Goal: Communication & Community: Answer question/provide support

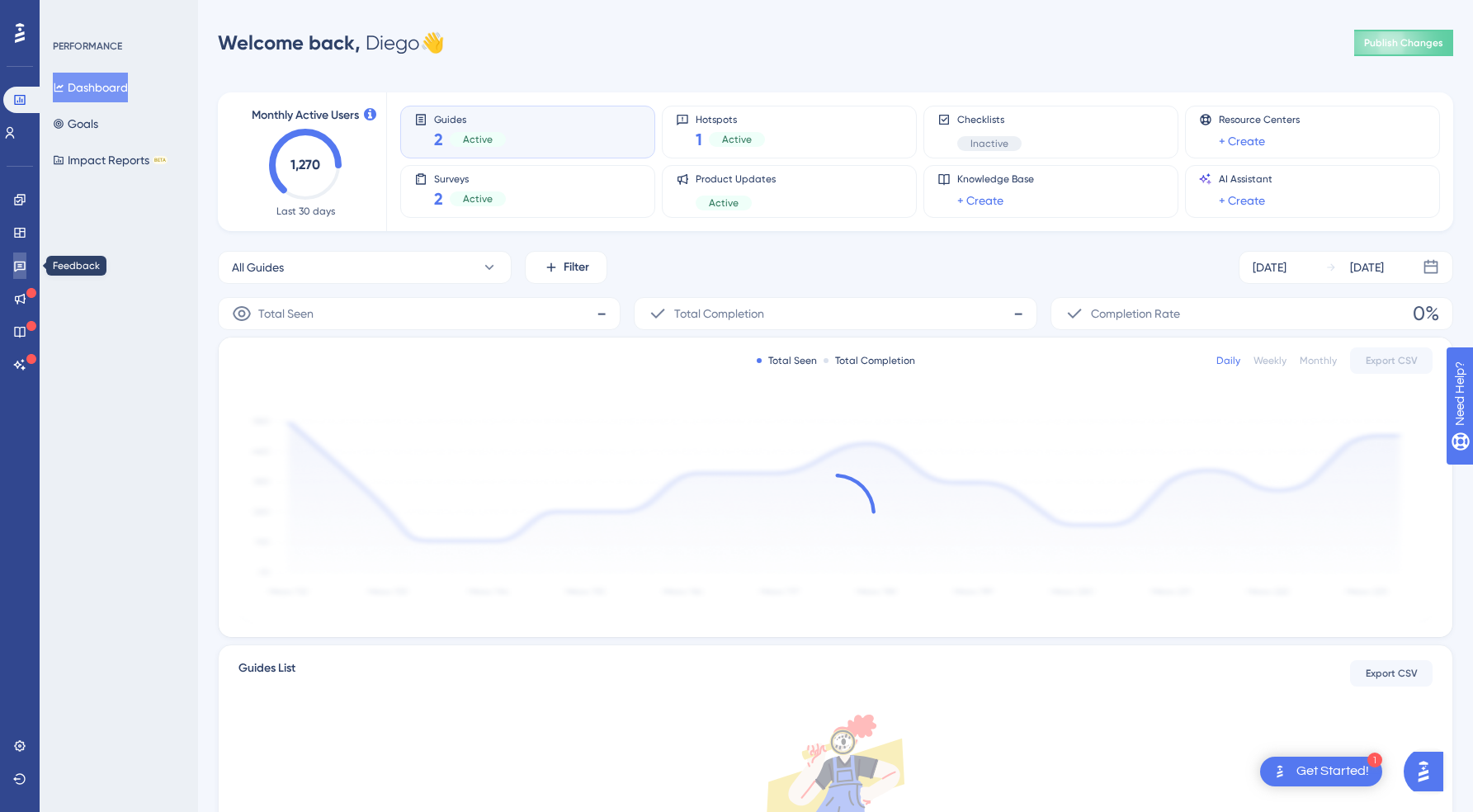
click at [25, 258] on link at bounding box center [20, 265] width 14 height 26
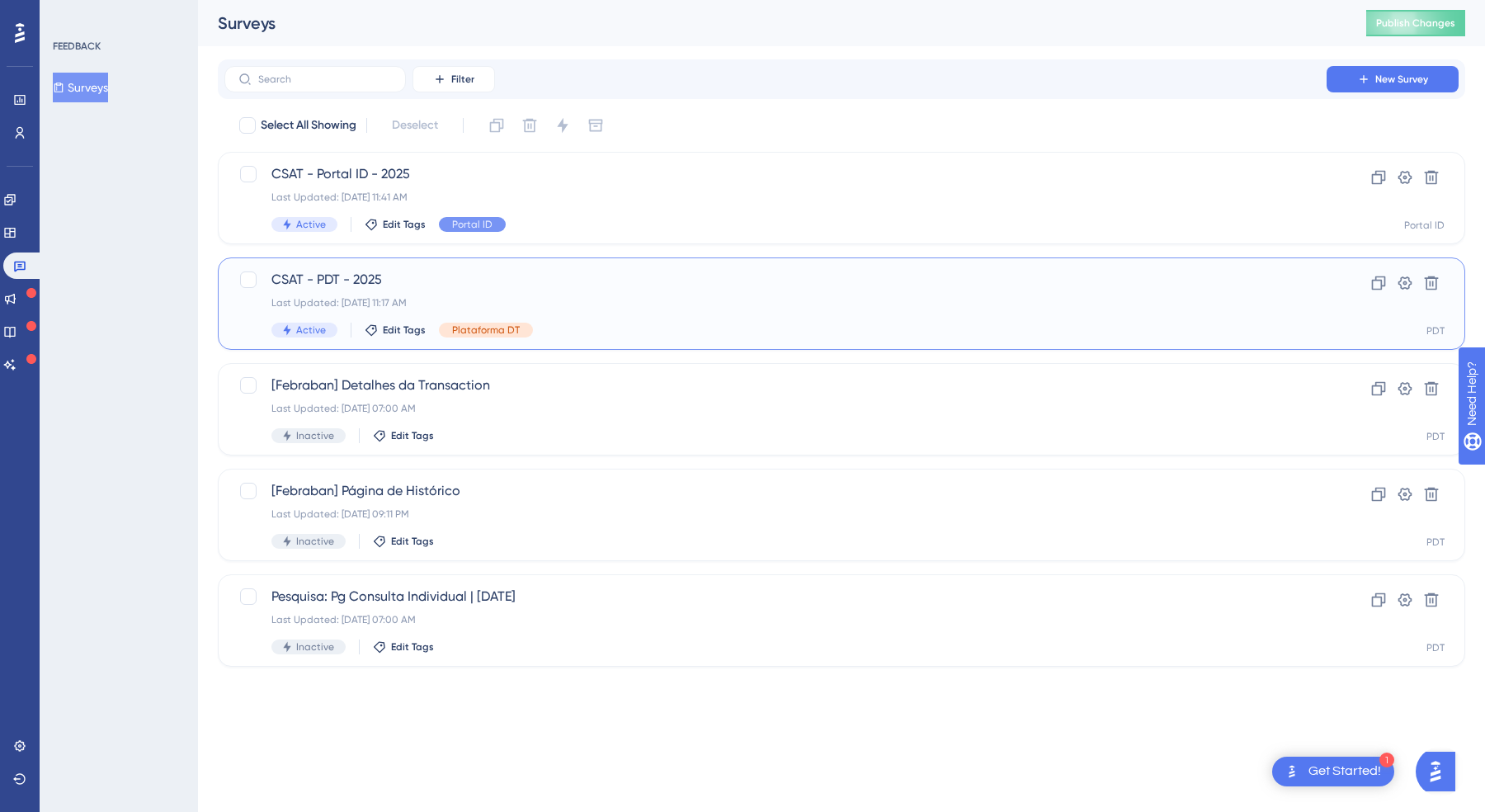
click at [513, 279] on span "CSAT - PDT - 2025" at bounding box center [775, 279] width 1008 height 20
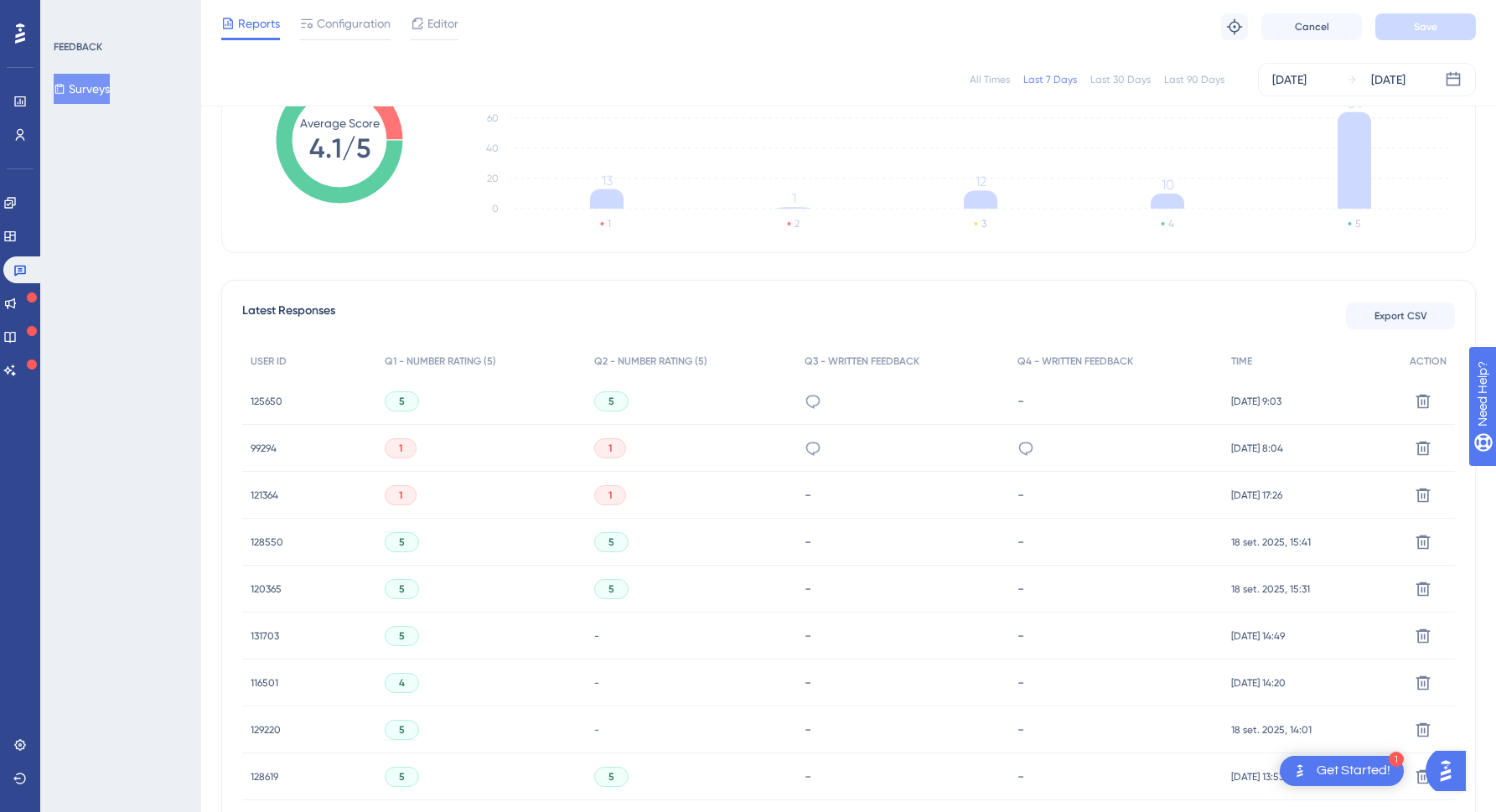
scroll to position [303, 0]
click at [263, 394] on span "125650" at bounding box center [266, 398] width 31 height 14
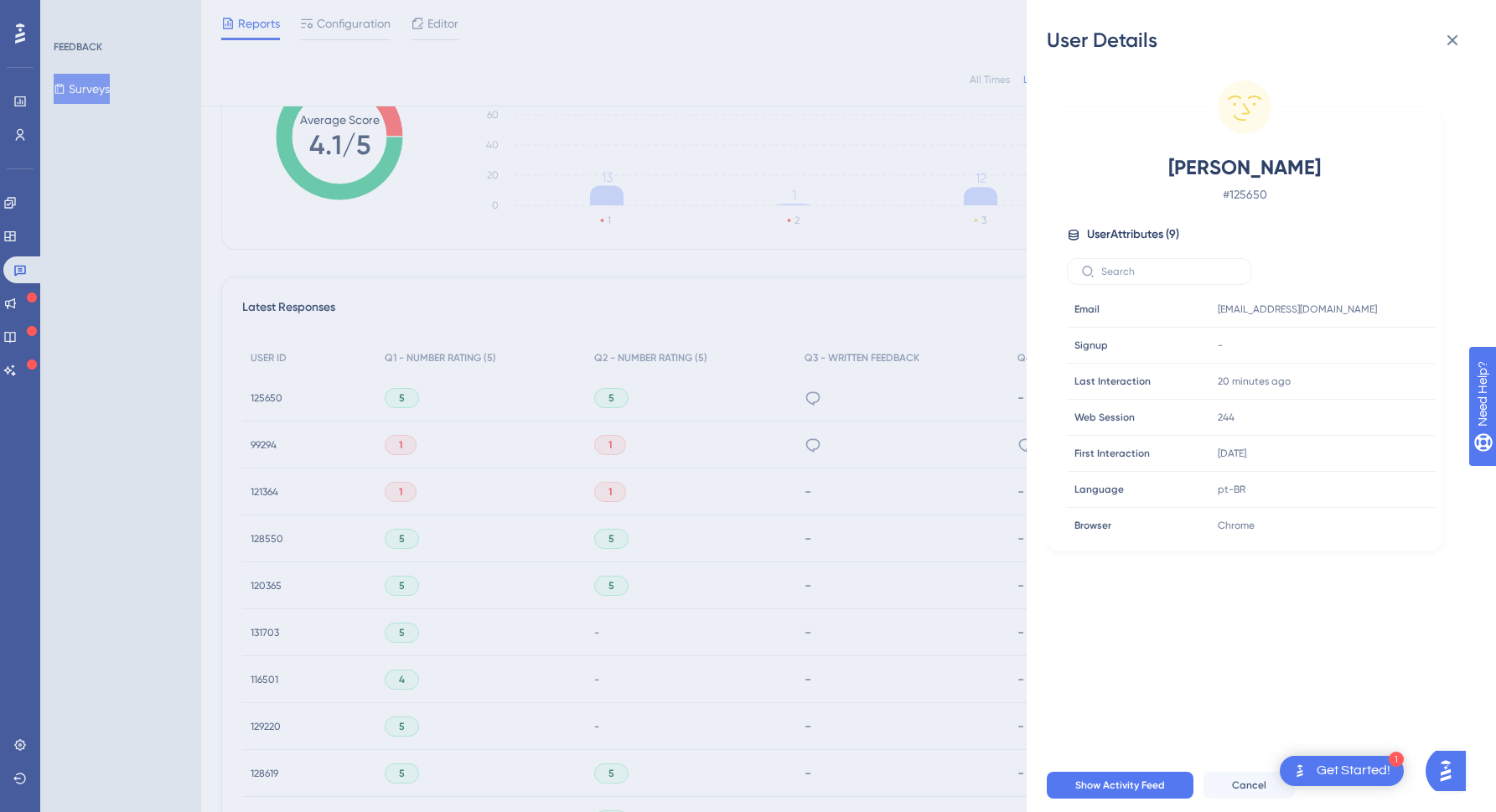
click at [433, 299] on div "User Details Stefanie Souza Reis Oliveira # 125650 User Attributes ( 9 ) Email …" at bounding box center [748, 406] width 1496 height 812
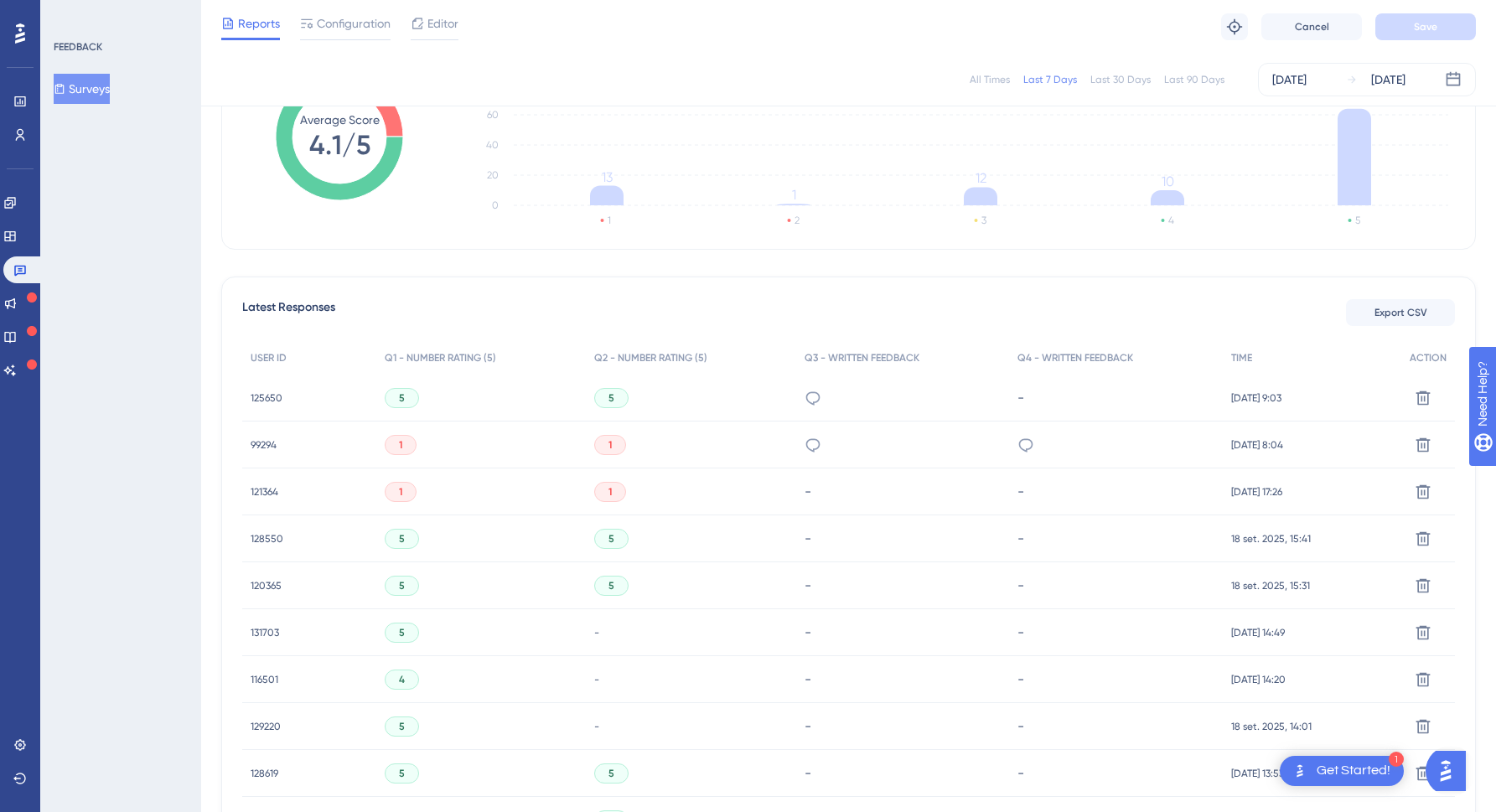
click at [1461, 769] on img "Open AI Assistant Launcher" at bounding box center [1445, 771] width 30 height 30
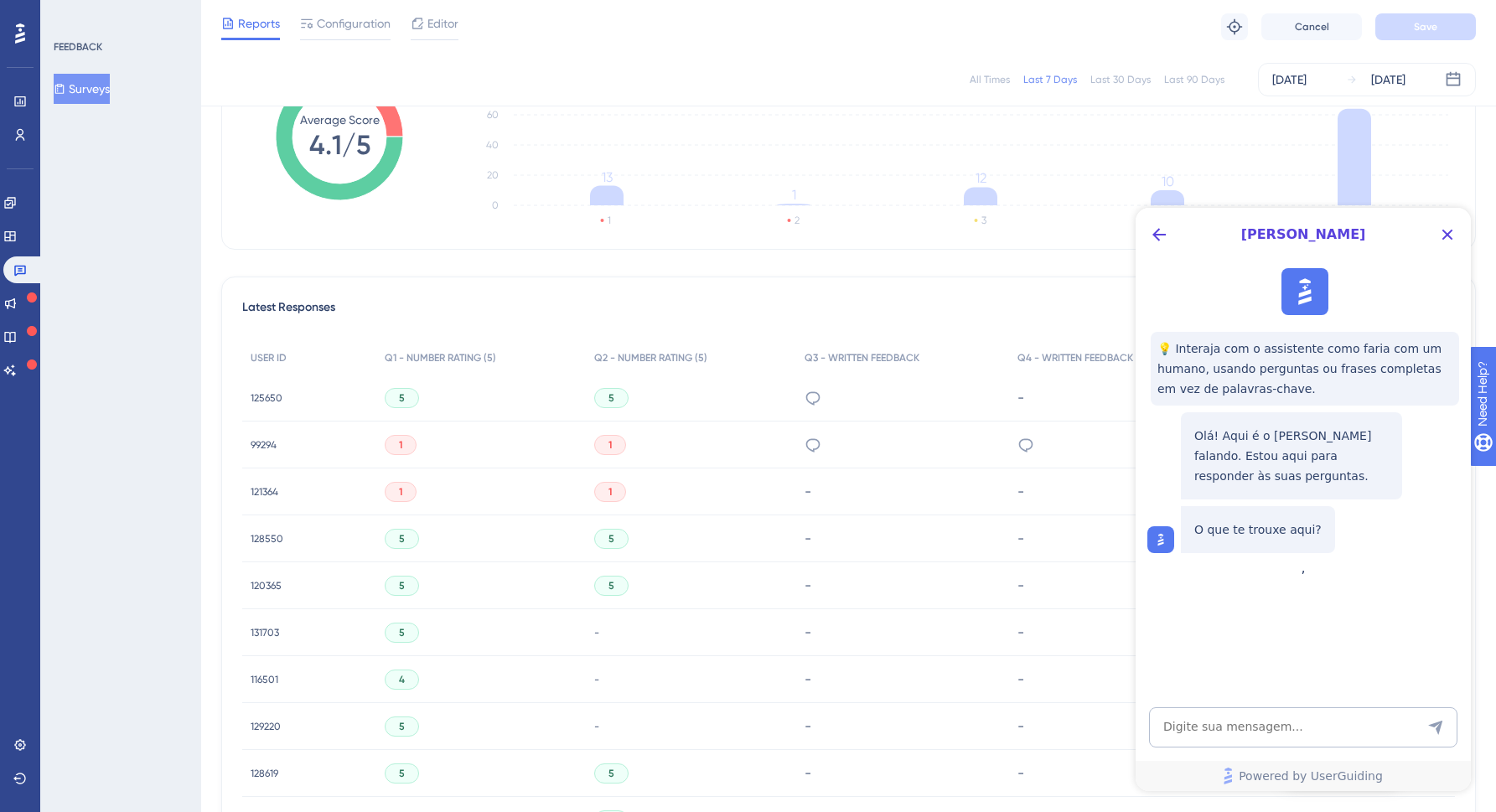
scroll to position [0, 0]
click at [1280, 482] on p "Olá! Aqui é o [PERSON_NAME] falando. Estou aqui para responder às suas pergunta…" at bounding box center [1291, 456] width 194 height 61
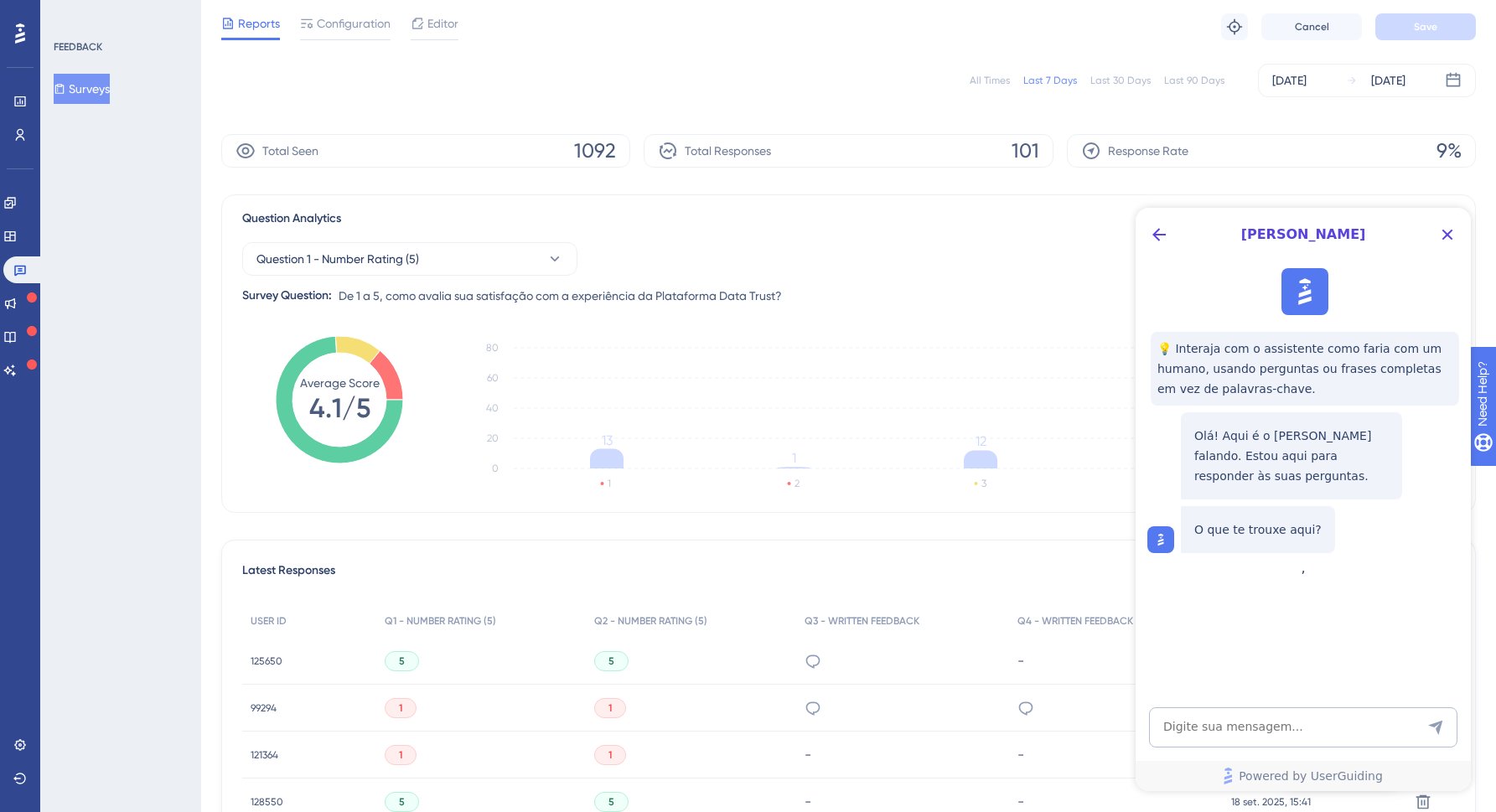
scroll to position [901, 0]
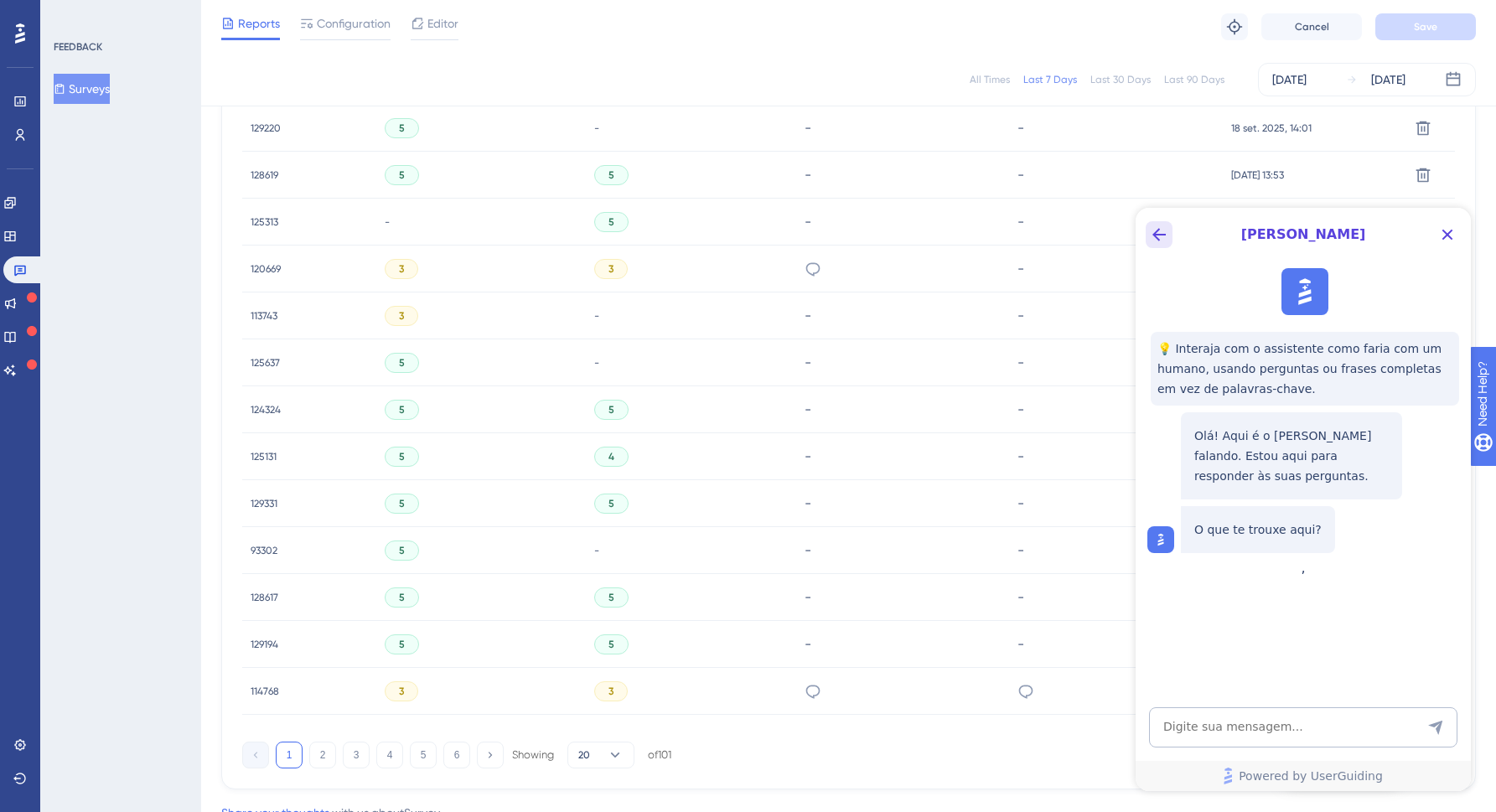
click at [1157, 237] on icon "Back Button" at bounding box center [1160, 234] width 14 height 14
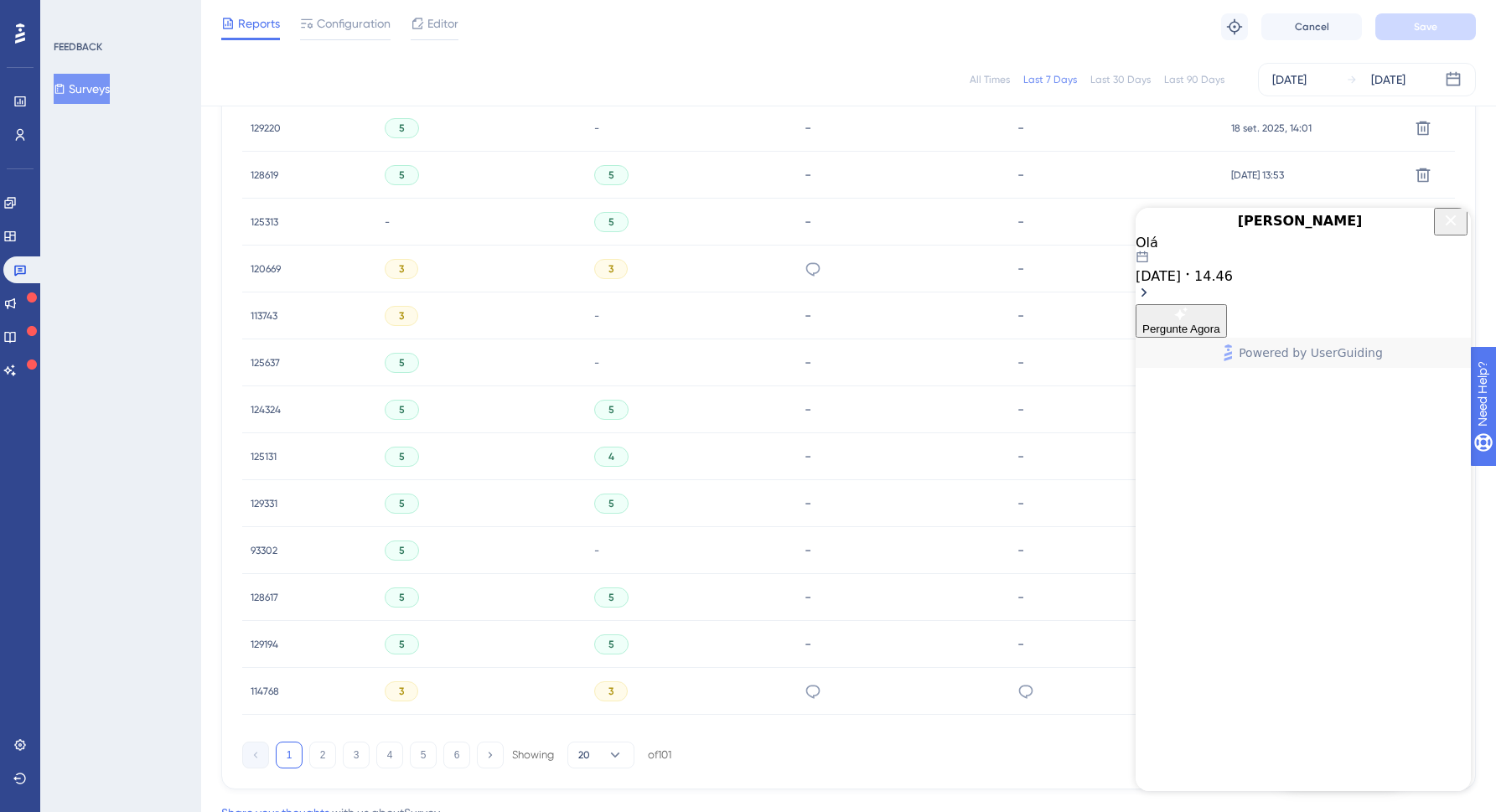
click at [1233, 284] on span "14.46" at bounding box center [1212, 276] width 38 height 16
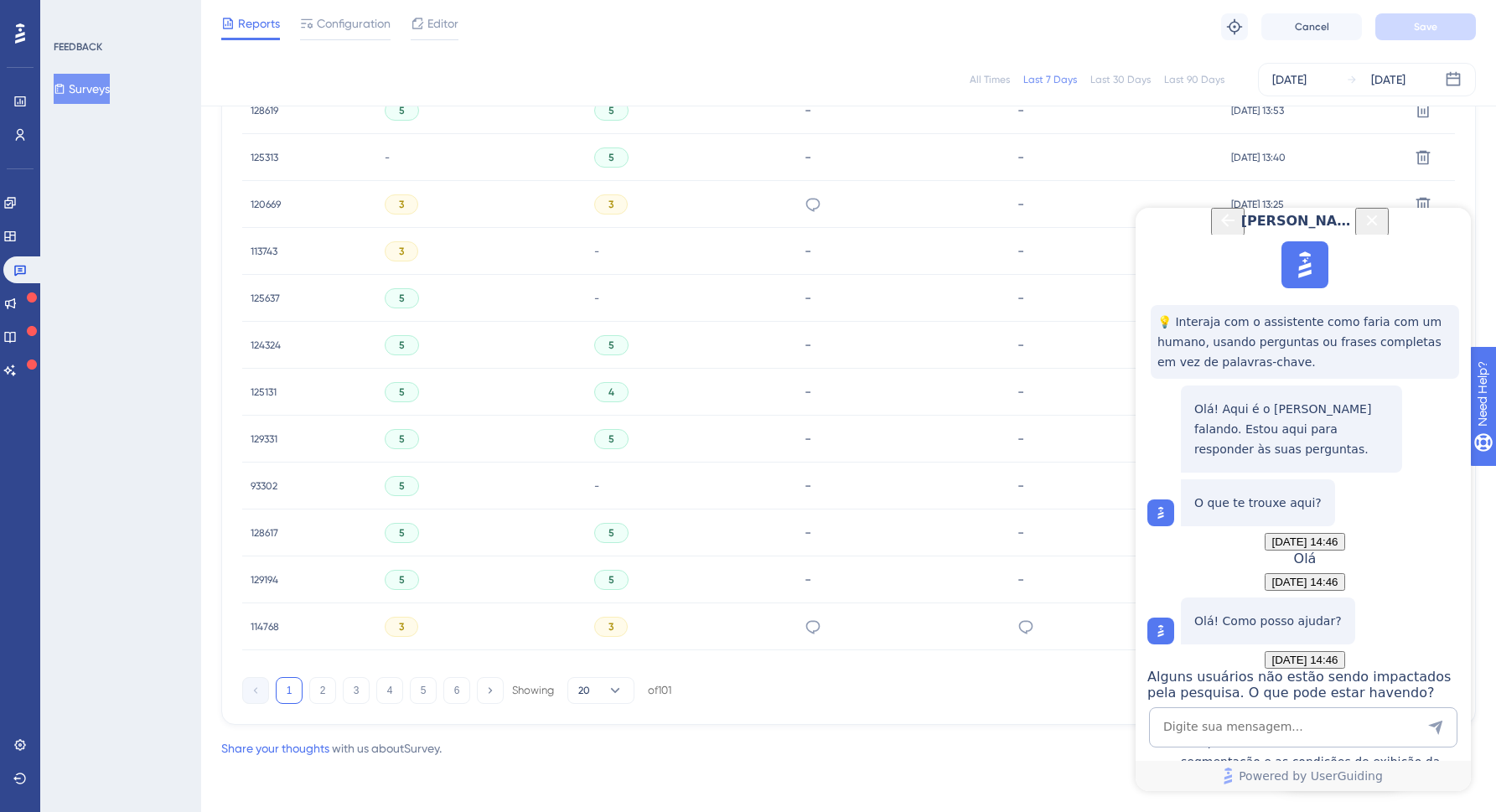
scroll to position [2617, 0]
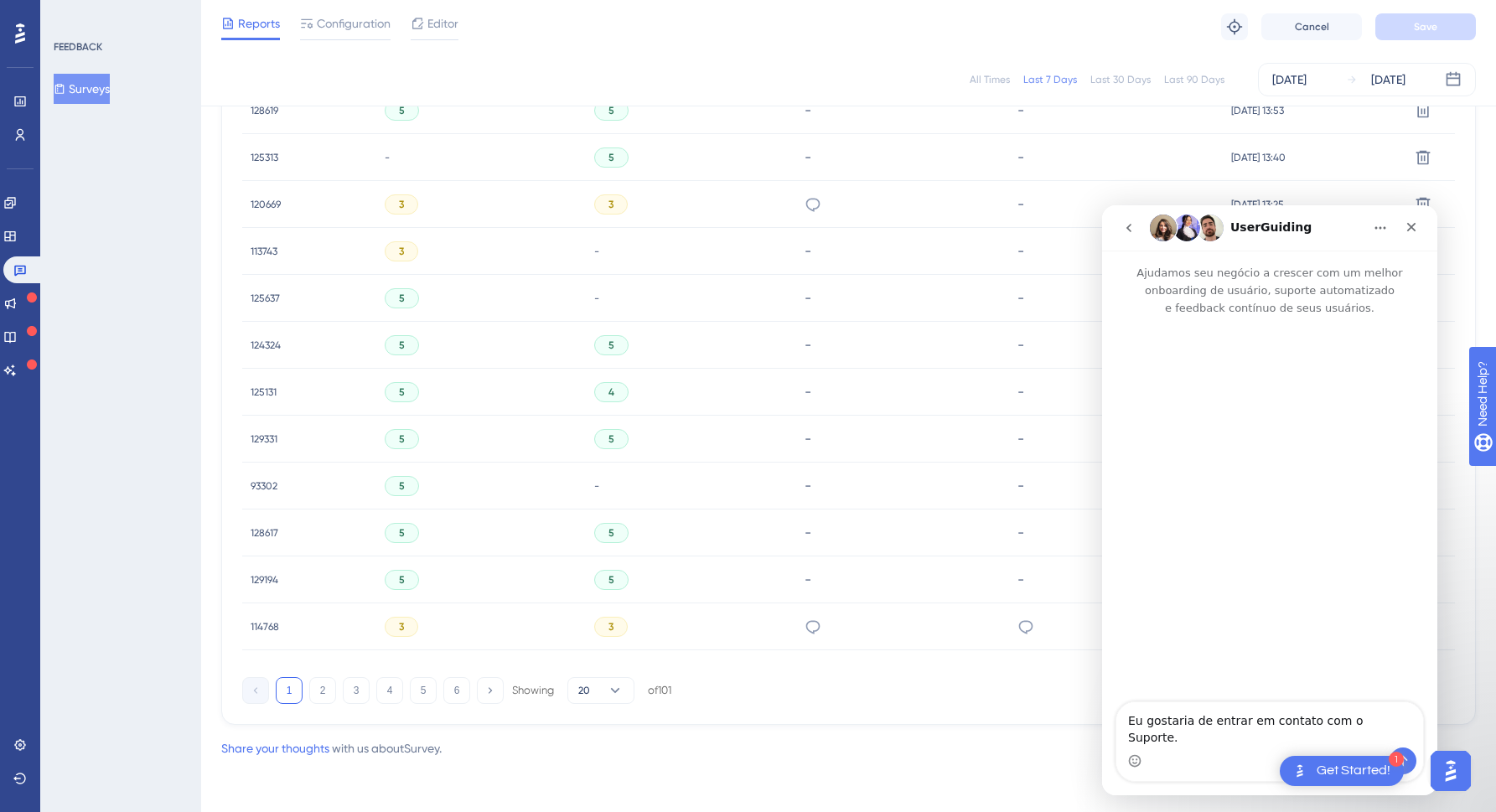
scroll to position [0, 0]
click at [1133, 233] on icon "go back" at bounding box center [1129, 228] width 14 height 14
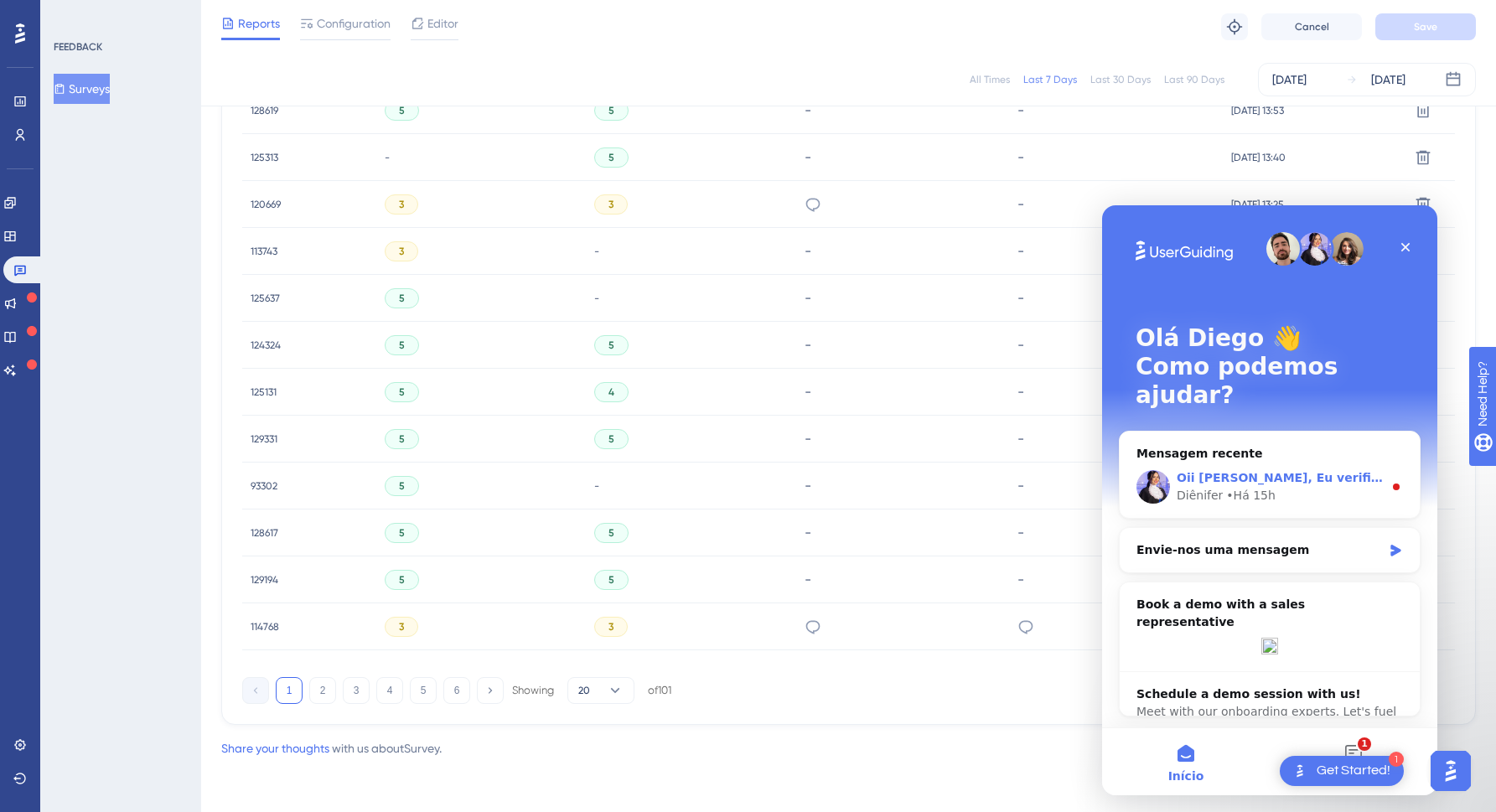
click at [1314, 486] on div "Diênifer • Há 15h" at bounding box center [1279, 495] width 206 height 18
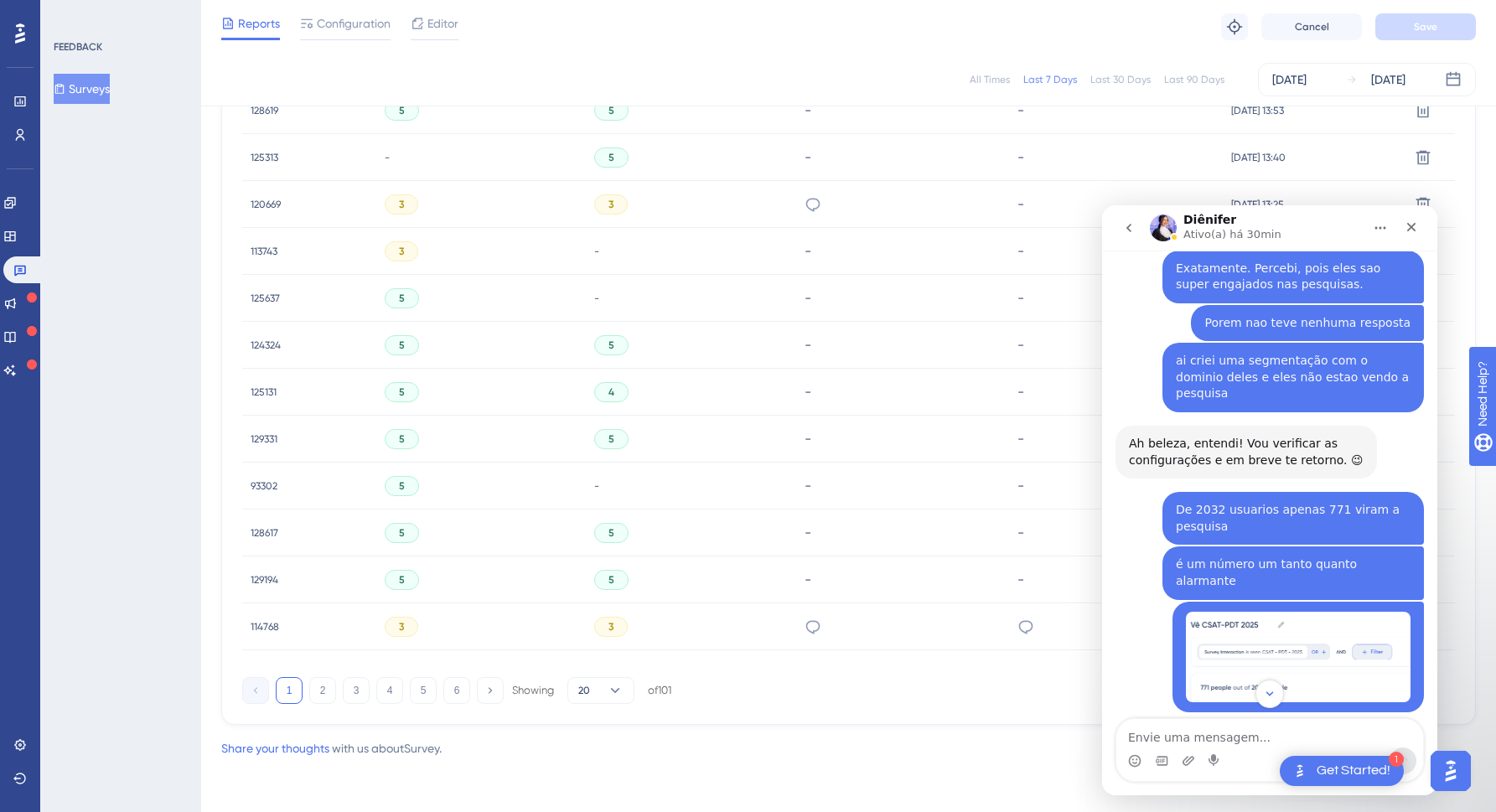
scroll to position [1049, 0]
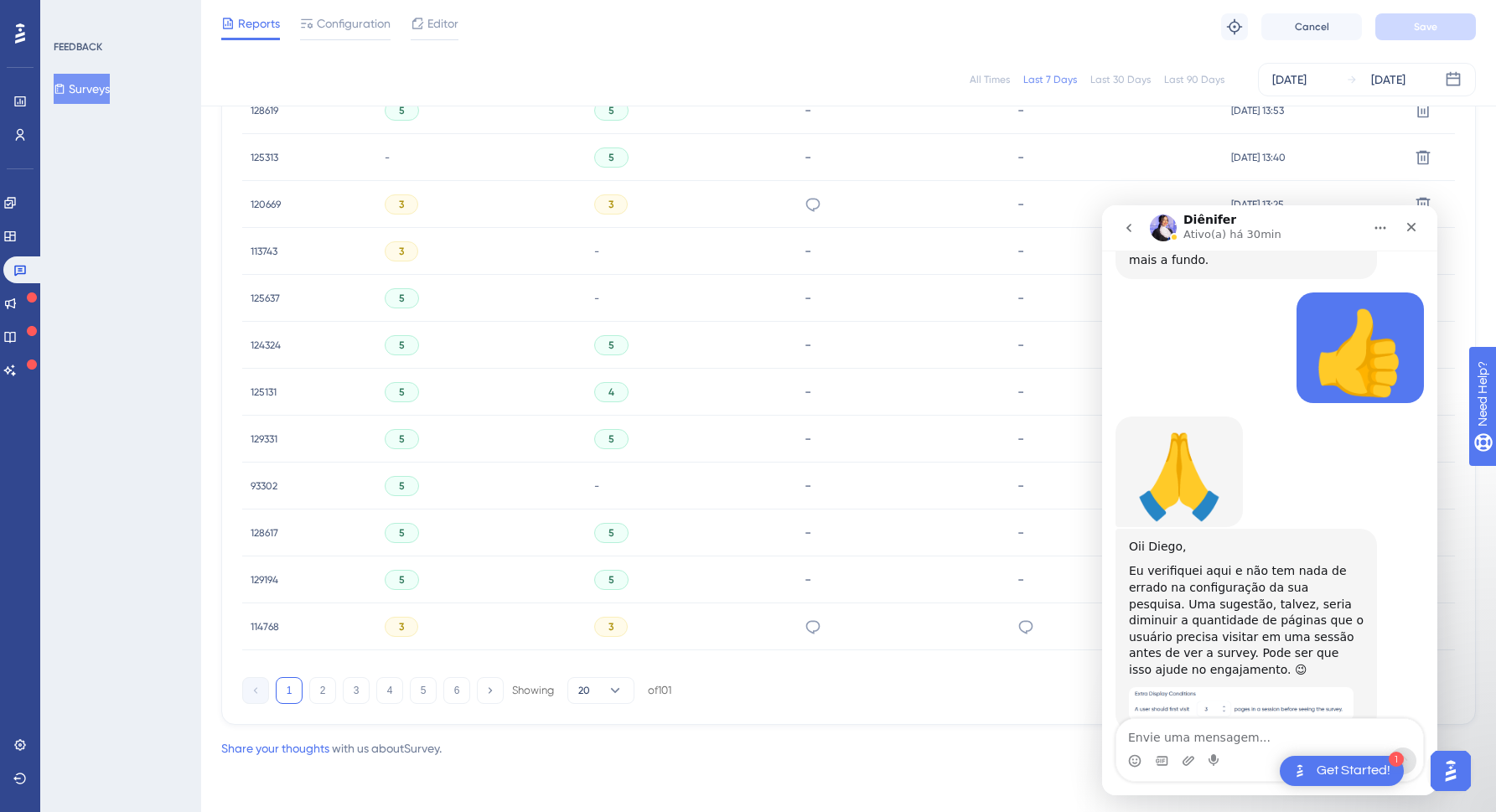
click at [1199, 736] on textarea "Envie uma mensagem..." at bounding box center [1269, 733] width 307 height 28
type textarea "Olha, o engajamento de quem recebe está excelente."
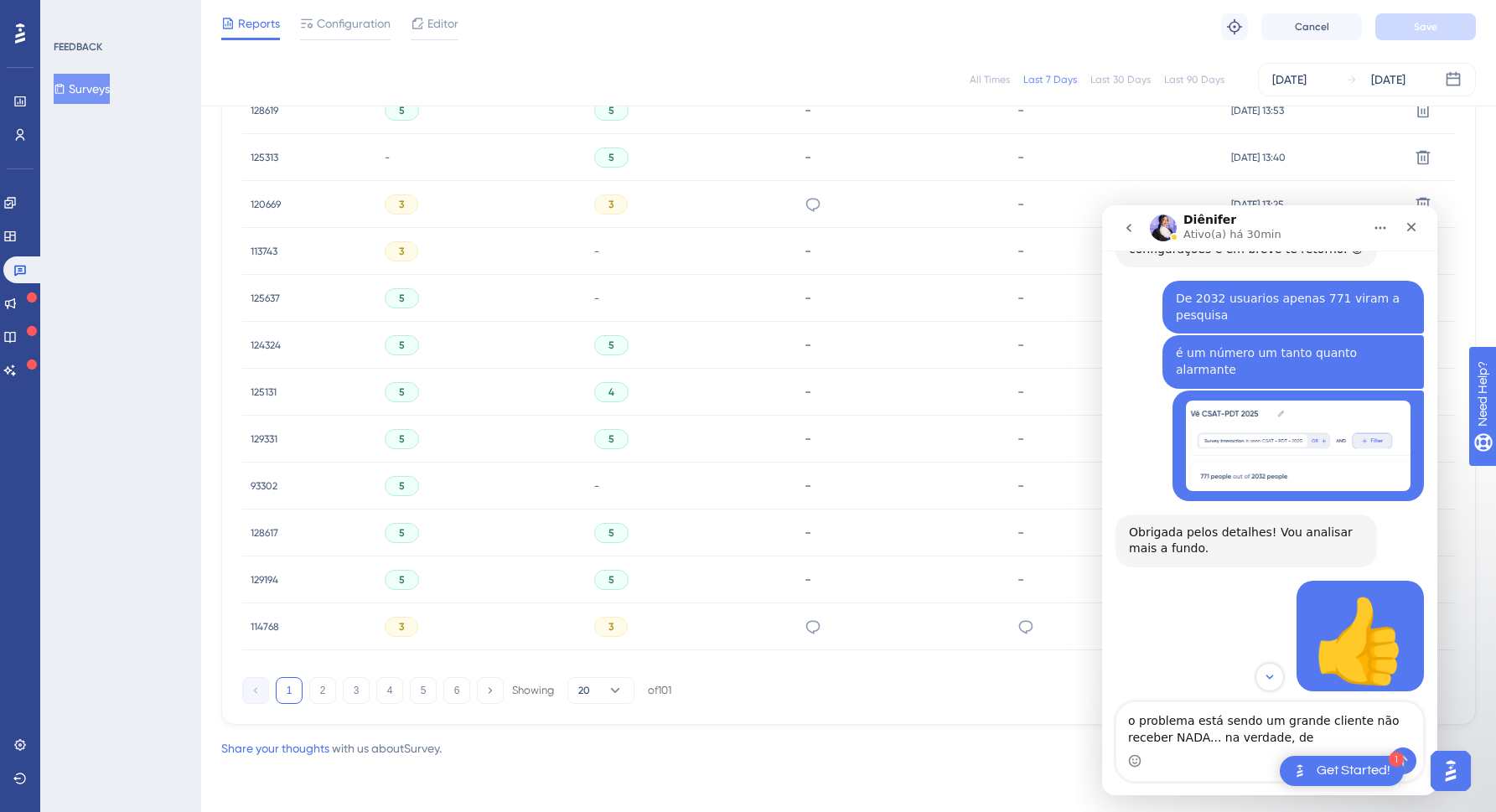
scroll to position [780, 0]
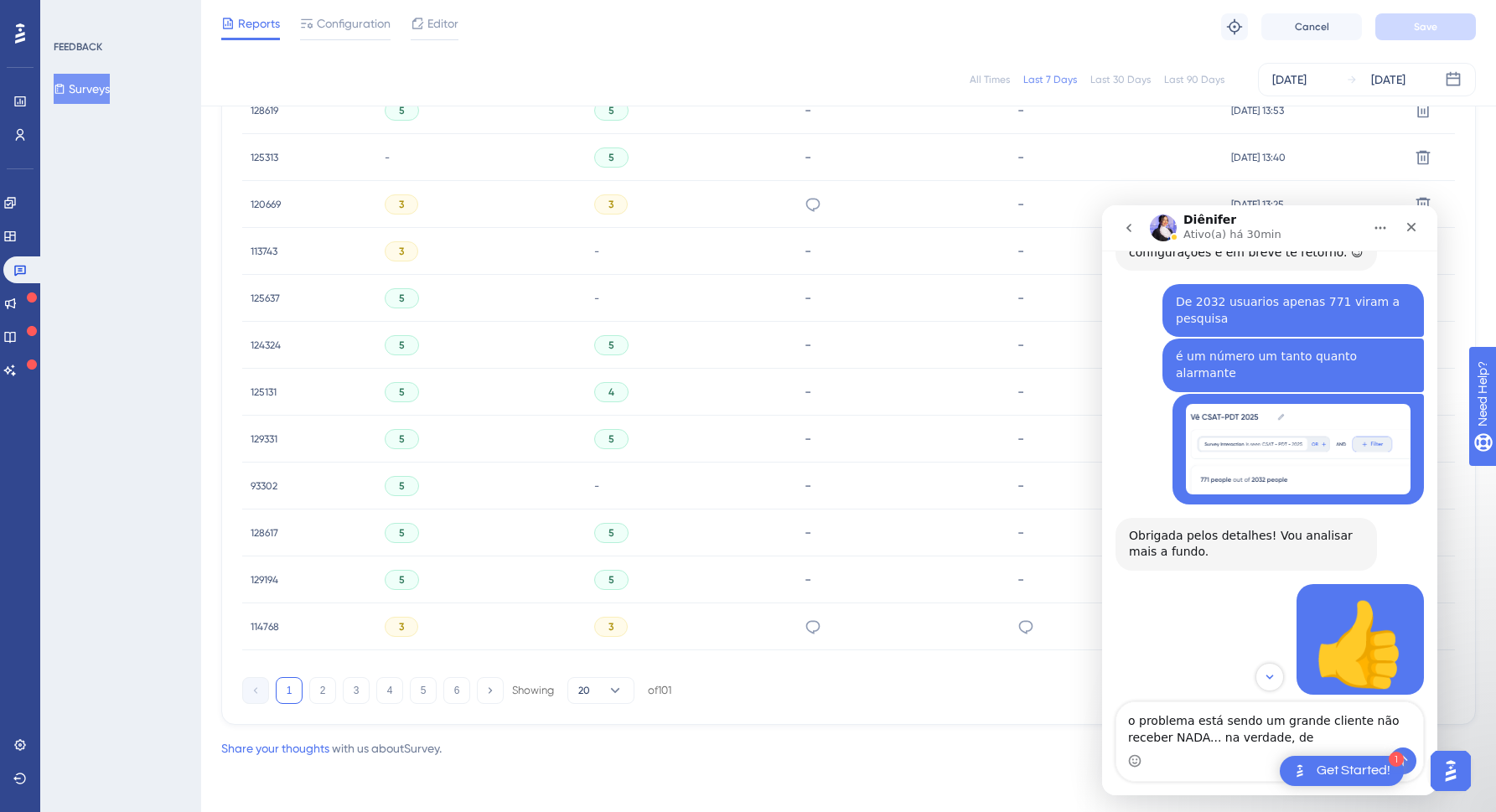
click at [1320, 736] on textarea "o problema está sendo um grande cliente não receber NADA... na verdade, de" at bounding box center [1269, 725] width 307 height 45
type textarea "o problema está sendo um grande cliente não receber NADA... na verdade, de 2032…"
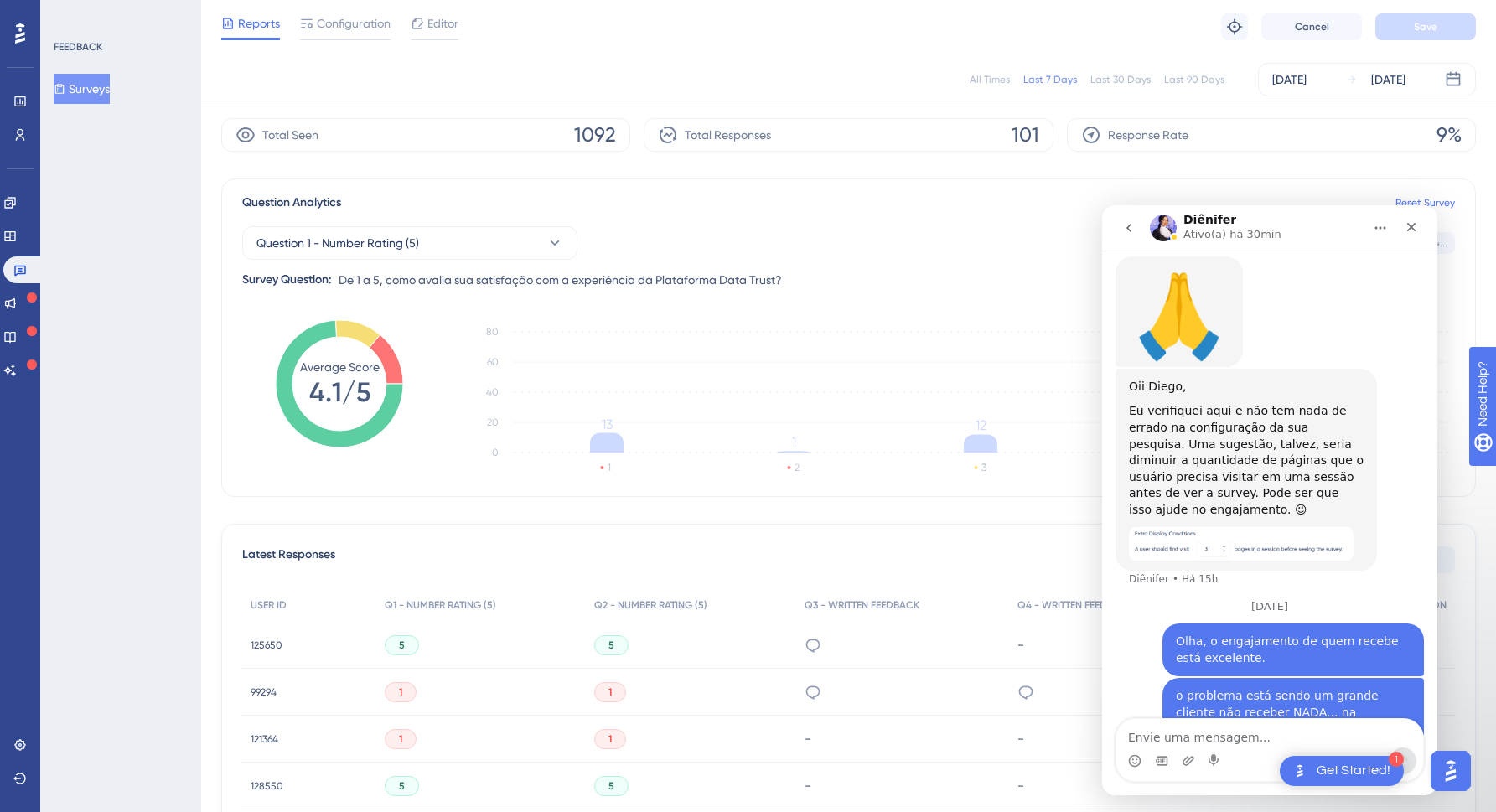
scroll to position [142, 0]
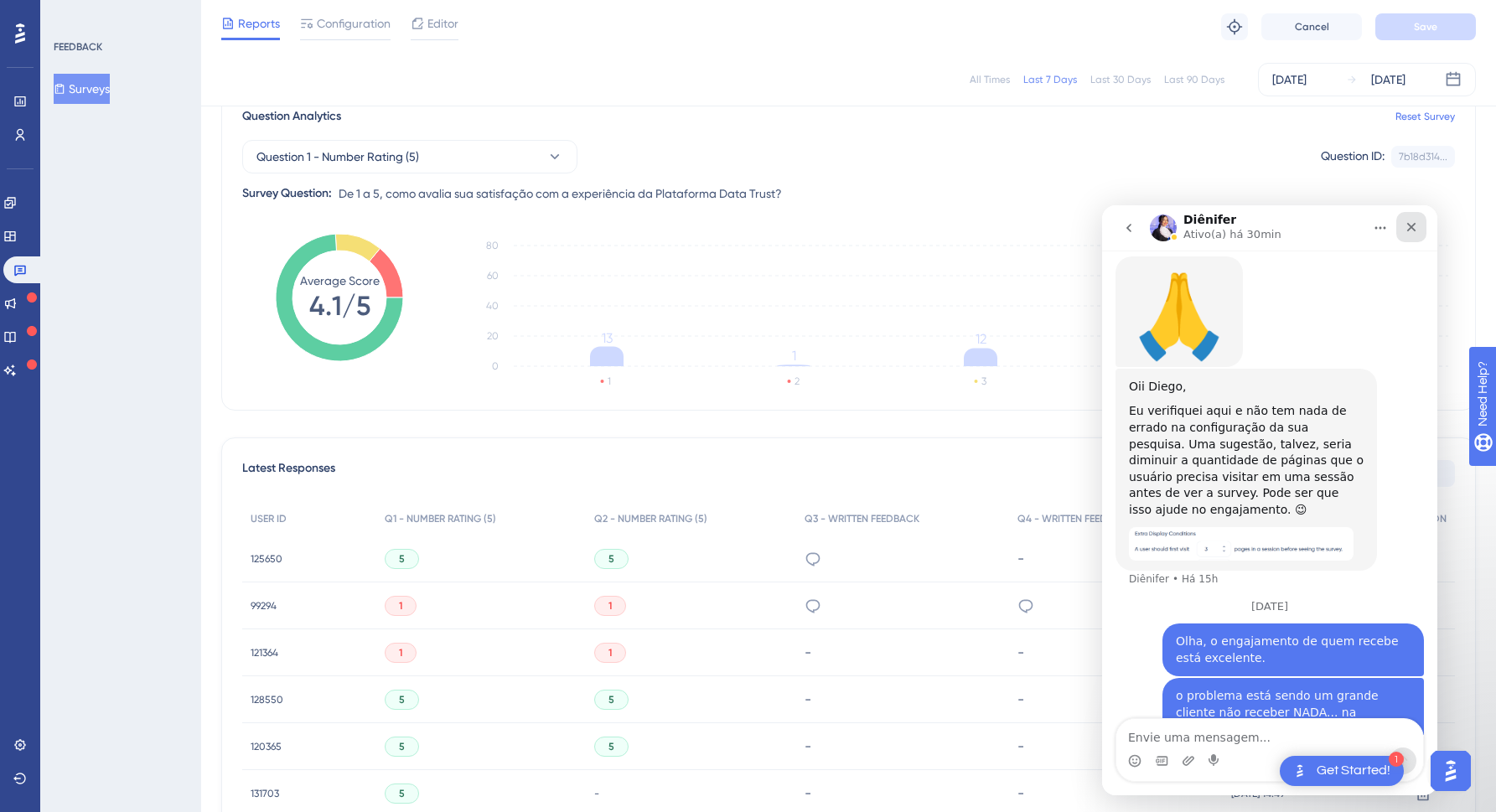
click at [1408, 223] on icon "Fechar" at bounding box center [1412, 228] width 14 height 14
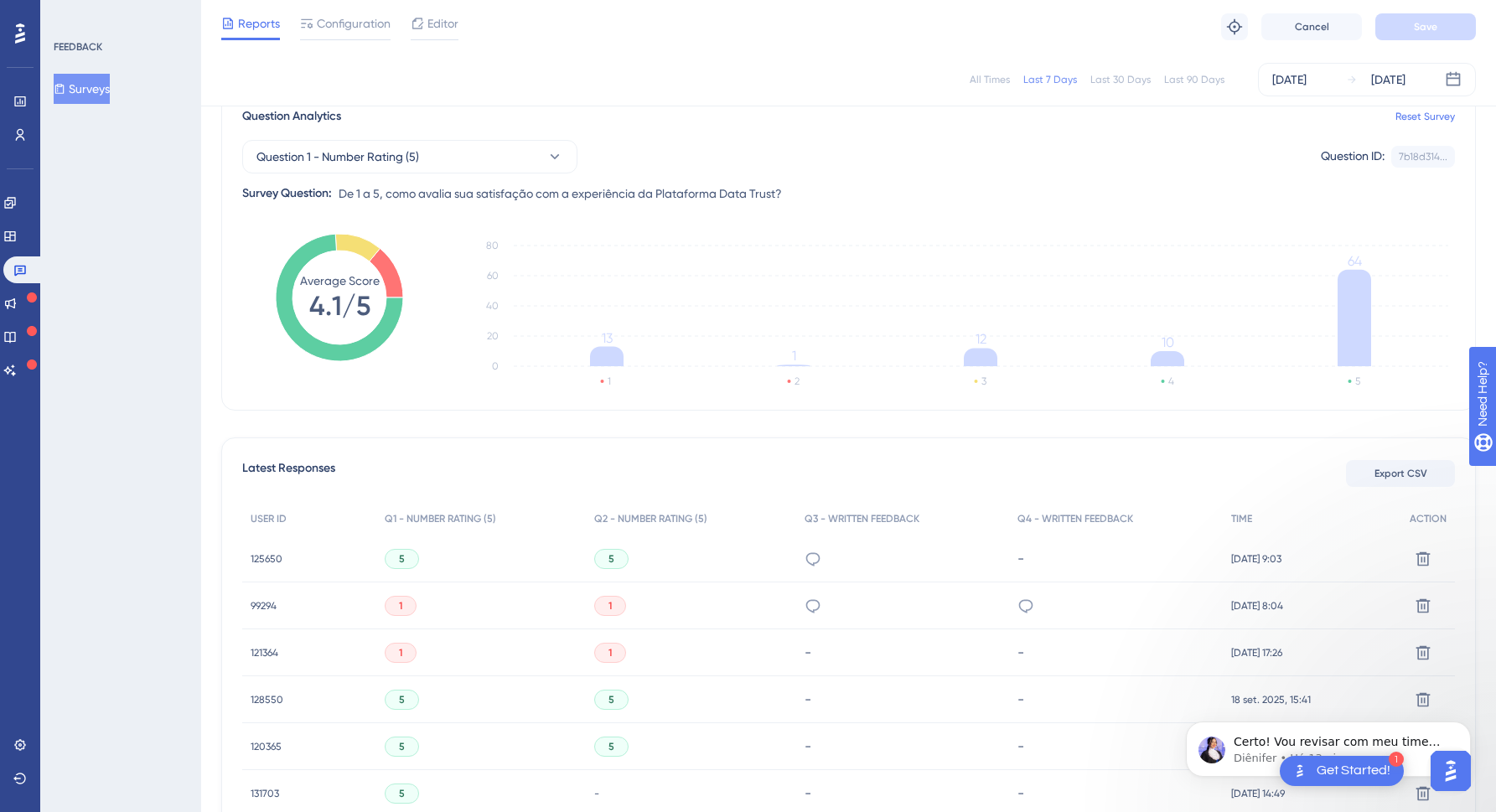
scroll to position [1297, 0]
click at [1299, 751] on p "Diênifer • Há 13min" at bounding box center [1342, 757] width 216 height 15
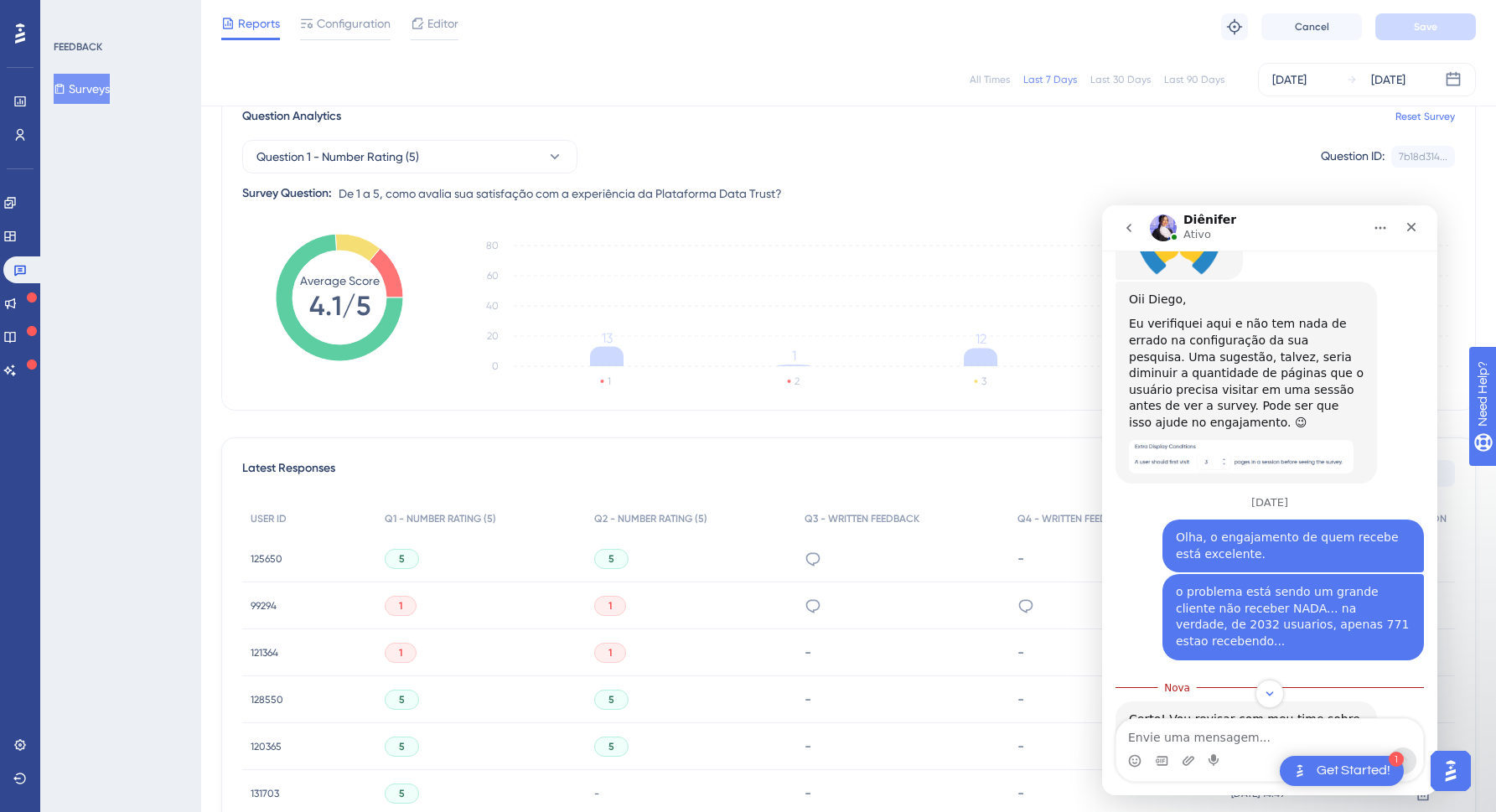
scroll to position [1326, 0]
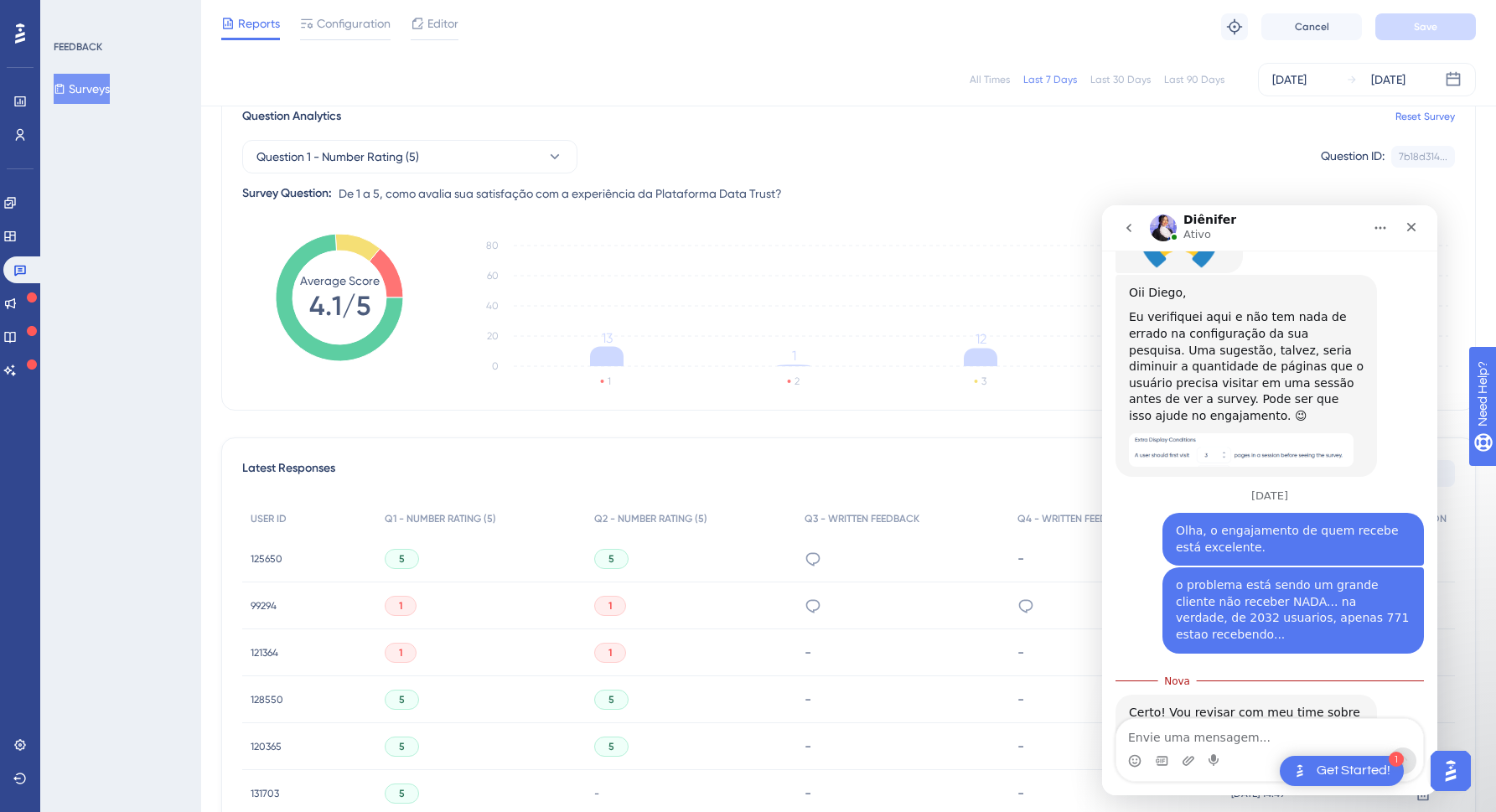
click at [1208, 736] on textarea "Envie uma mensagem..." at bounding box center [1269, 733] width 307 height 28
type textarea "Obrigado"
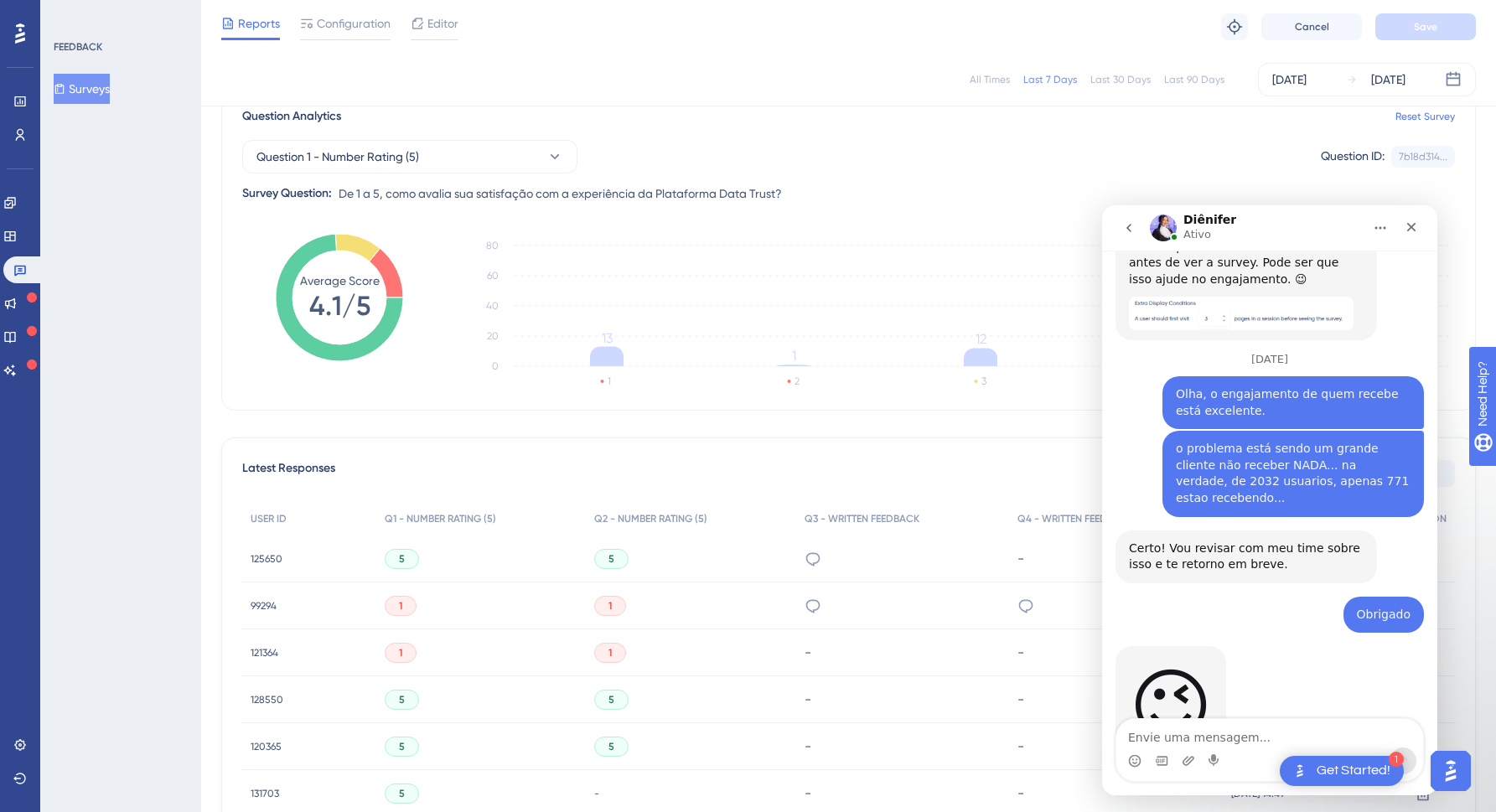
scroll to position [1472, 0]
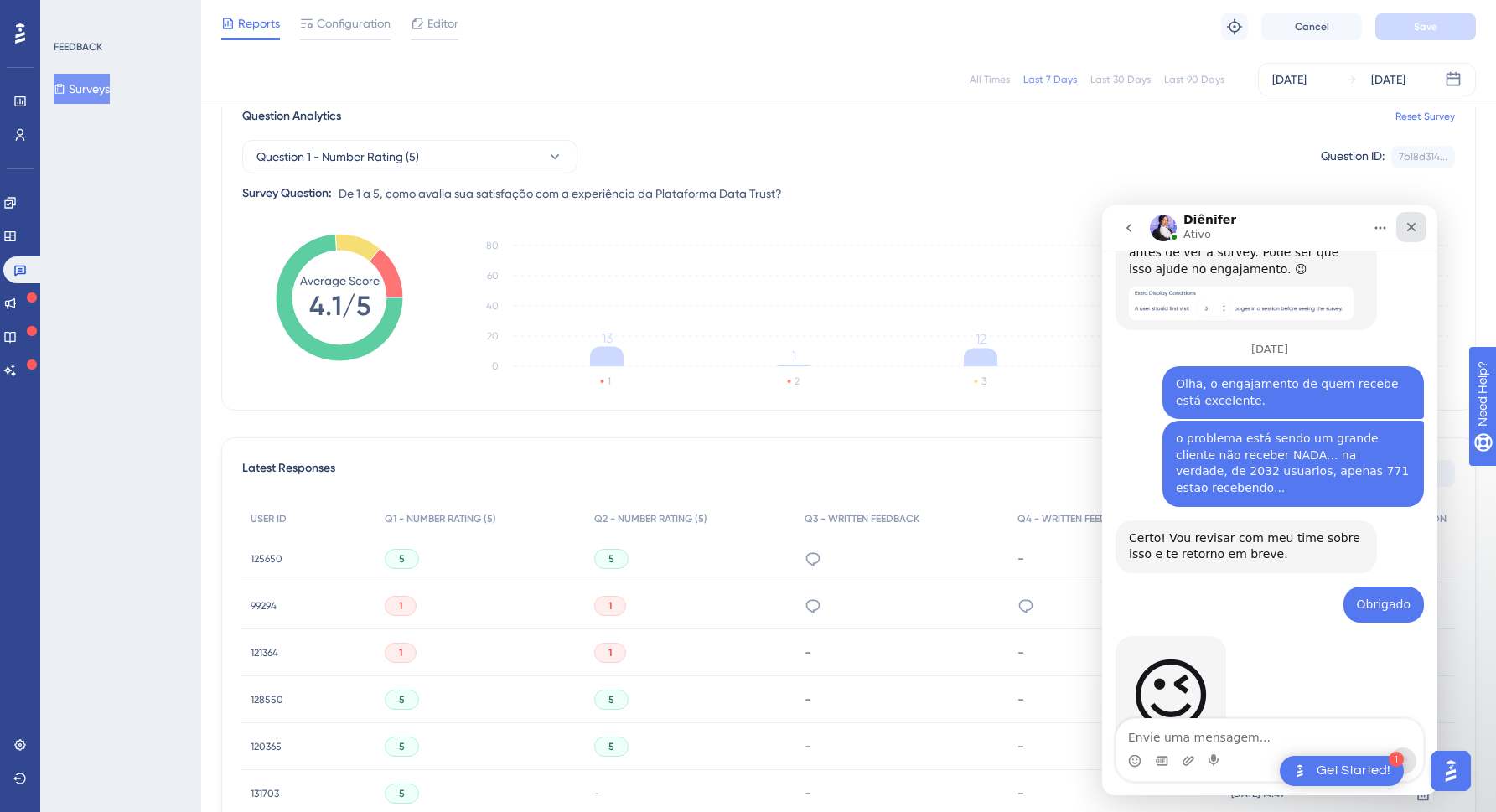
click at [1415, 222] on icon "Fechar" at bounding box center [1412, 228] width 14 height 14
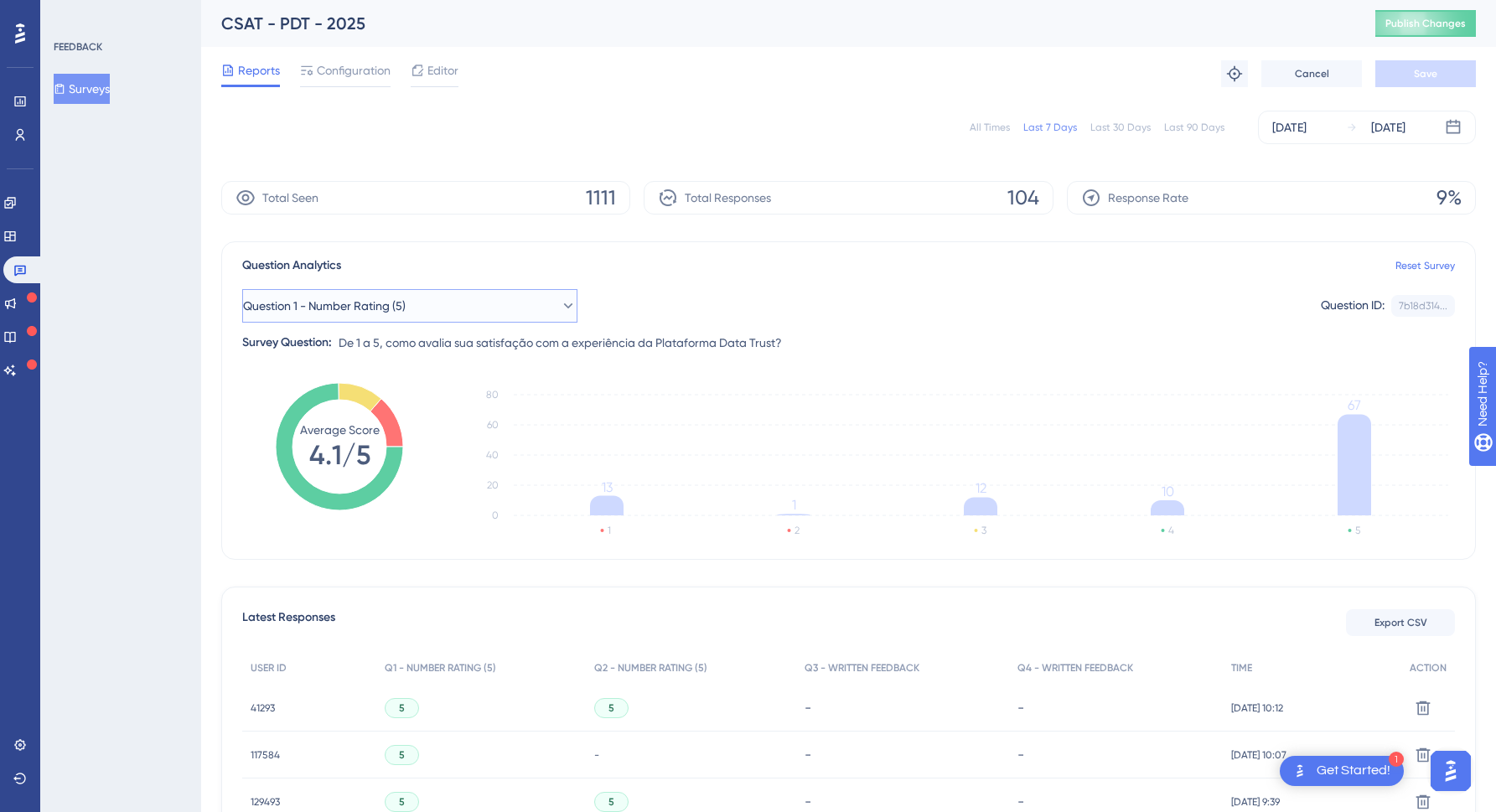
click at [475, 302] on button "Question 1 - Number Rating (5)" at bounding box center [410, 306] width 335 height 33
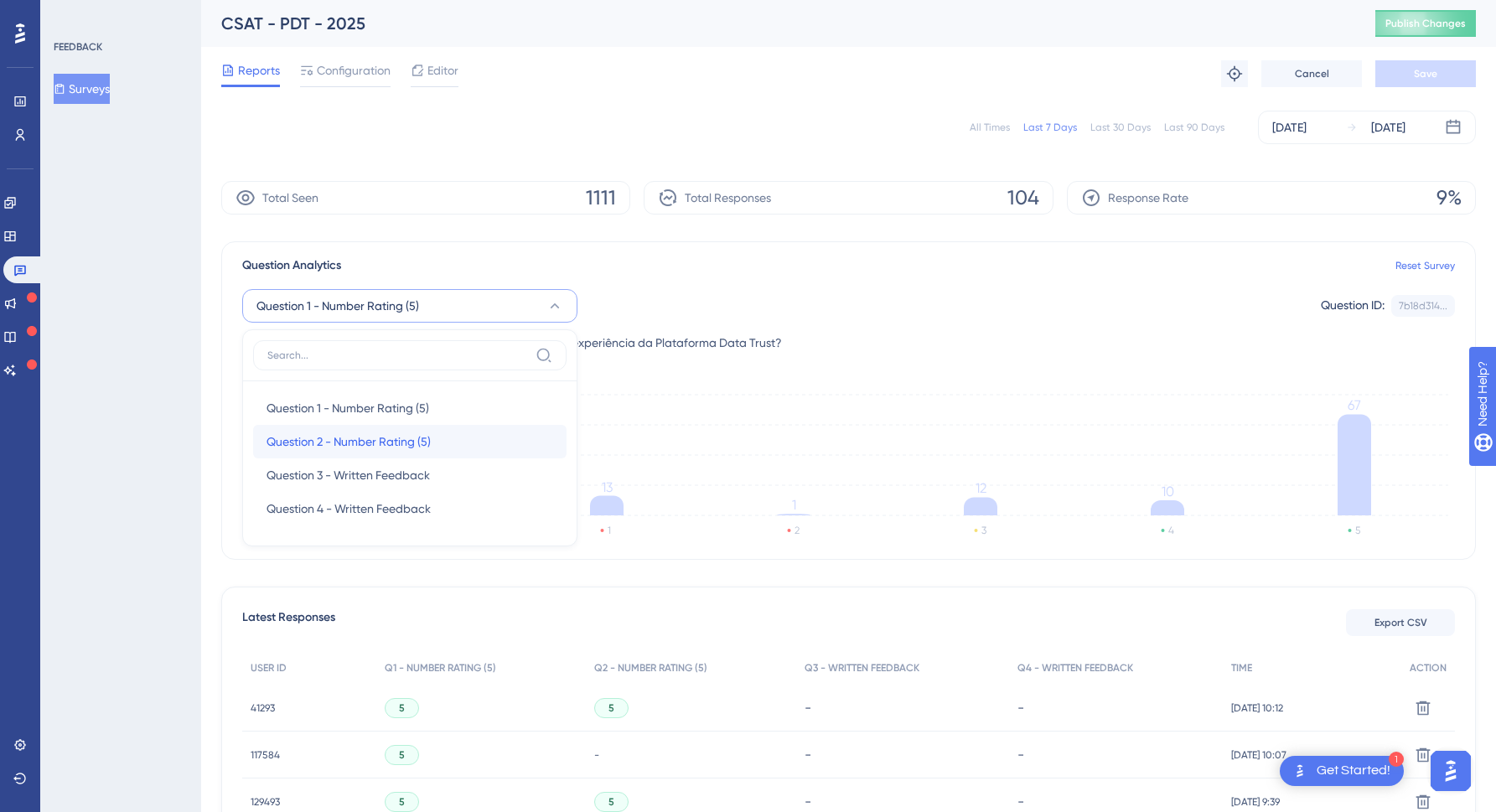
click at [335, 441] on span "Question 2 - Number Rating (5)" at bounding box center [348, 441] width 164 height 21
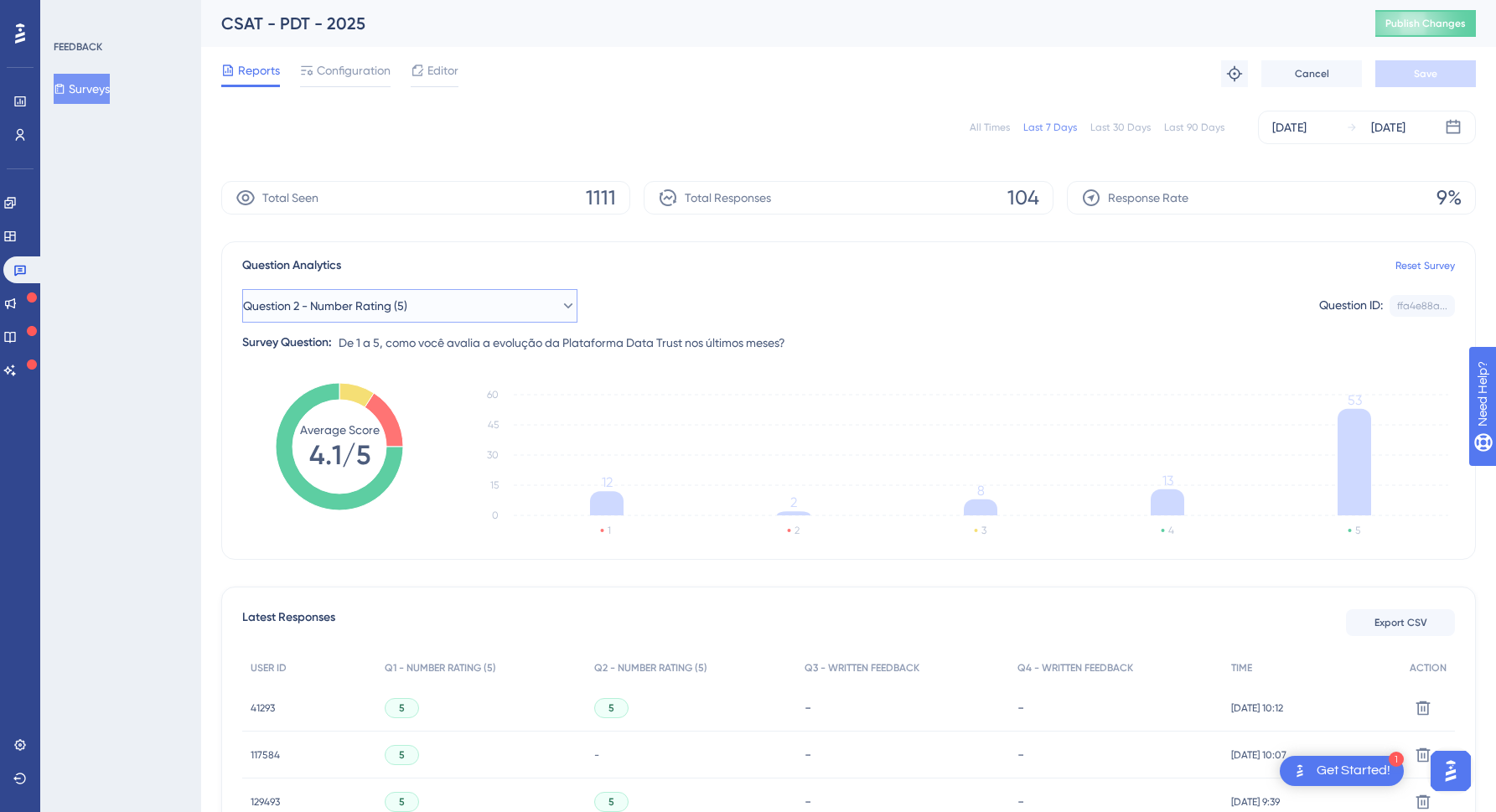
click at [407, 303] on span "Question 2 - Number Rating (5)" at bounding box center [325, 306] width 164 height 21
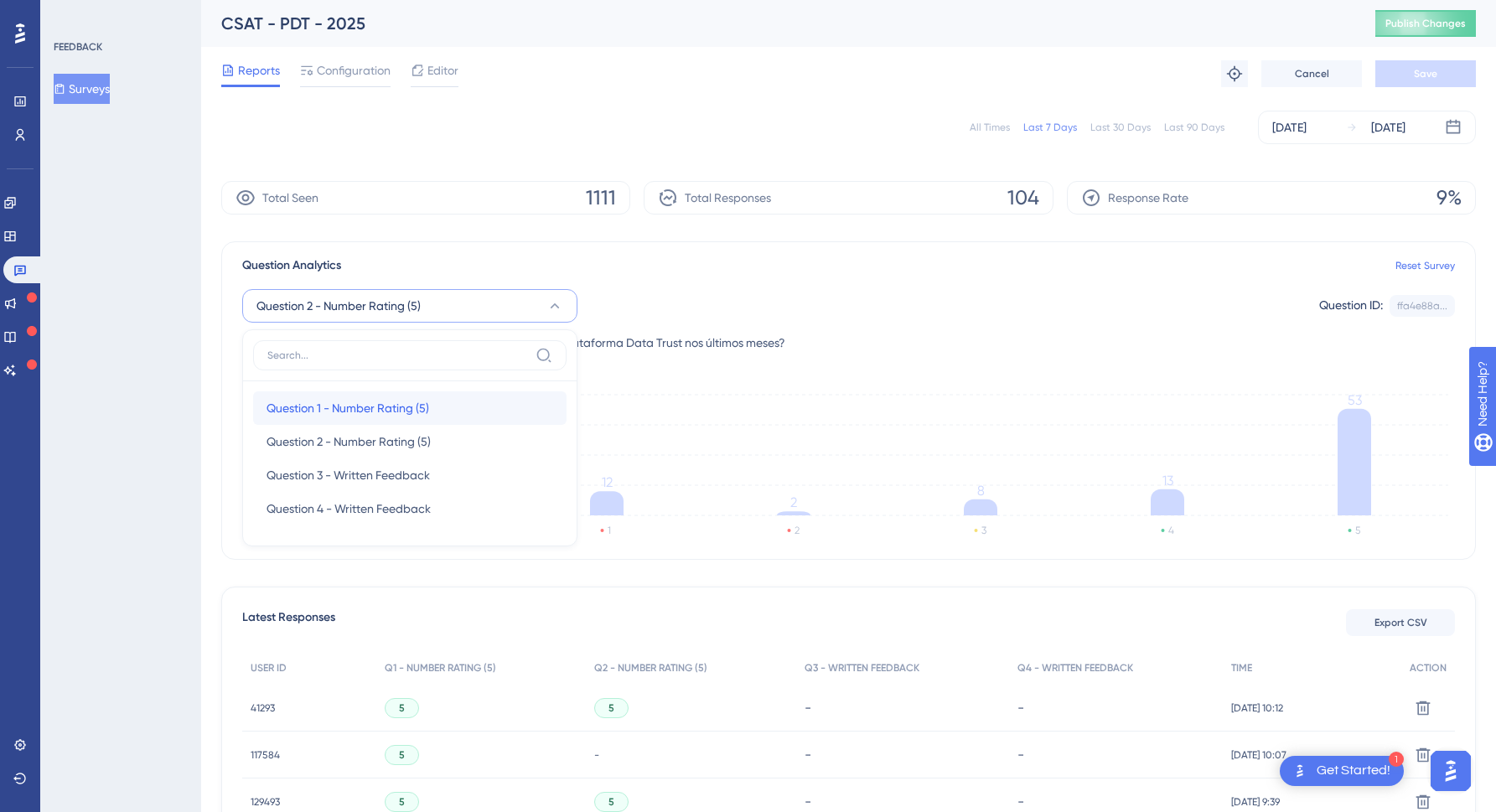
click at [350, 398] on span "Question 1 - Number Rating (5)" at bounding box center [348, 408] width 163 height 21
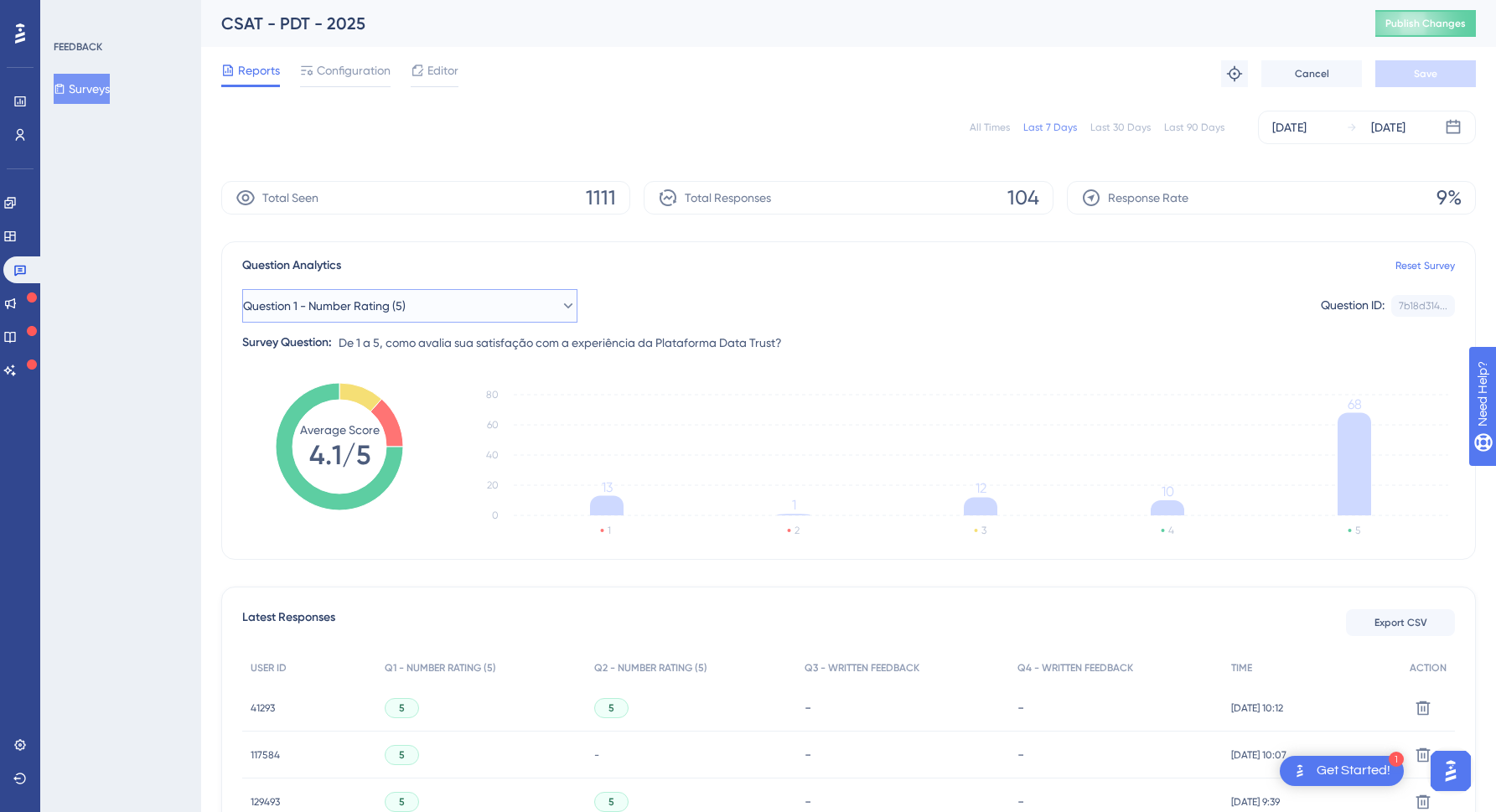
click at [336, 300] on span "Question 1 - Number Rating (5)" at bounding box center [325, 306] width 163 height 21
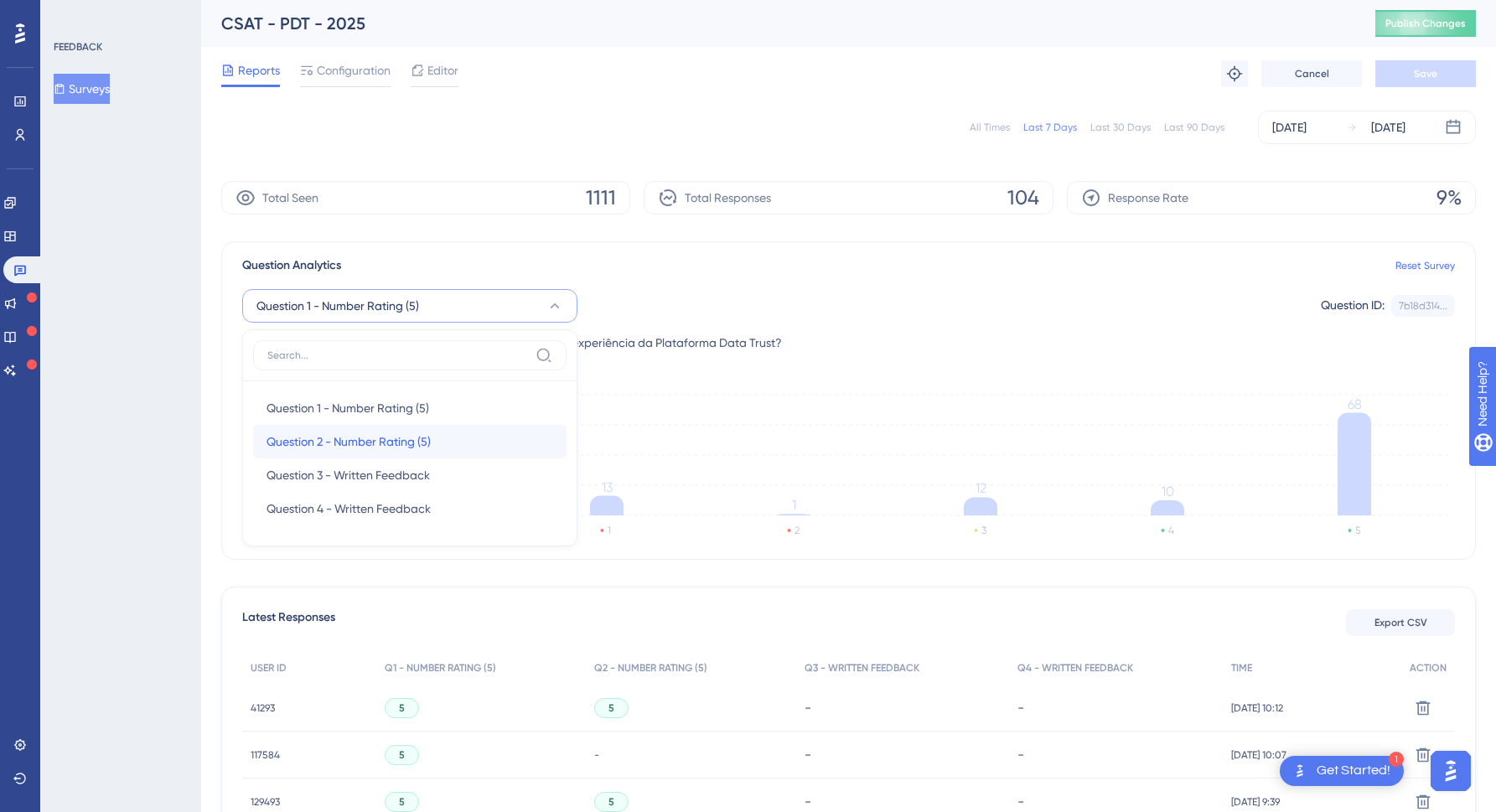
click at [325, 443] on span "Question 2 - Number Rating (5)" at bounding box center [348, 441] width 164 height 21
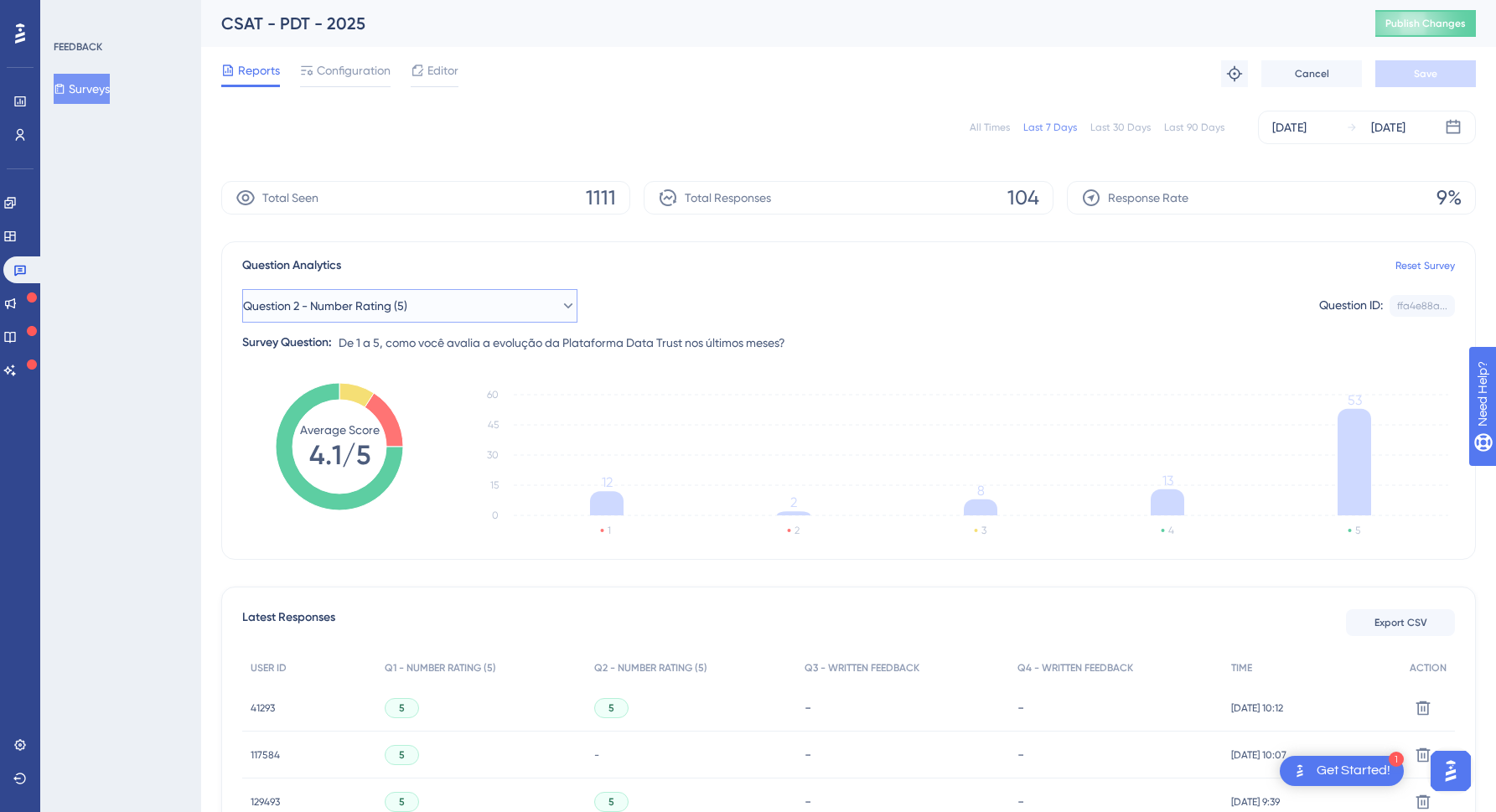
click at [430, 306] on button "Question 2 - Number Rating (5)" at bounding box center [410, 306] width 335 height 33
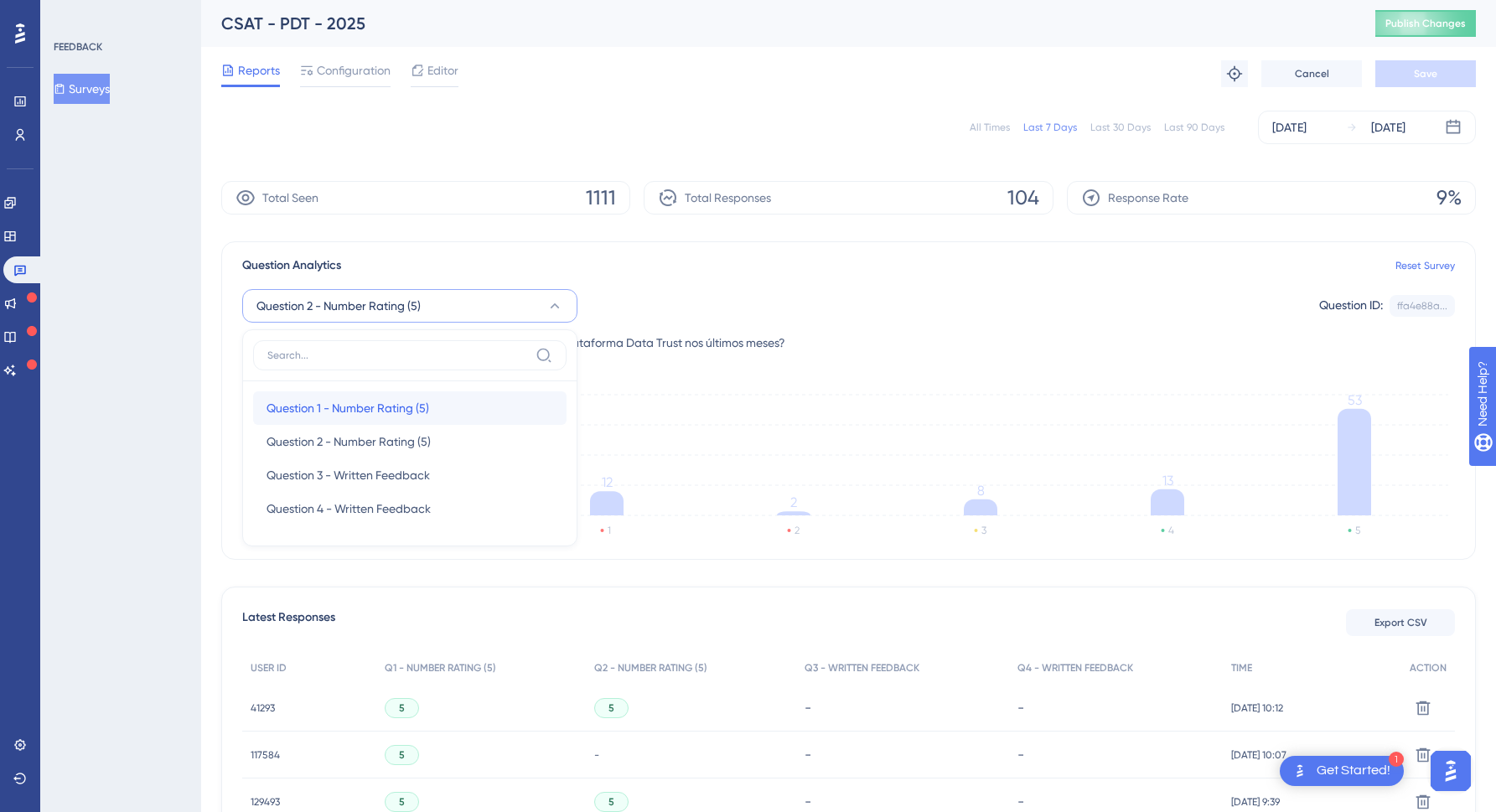
click at [376, 417] on span "Question 1 - Number Rating (5)" at bounding box center [348, 408] width 163 height 21
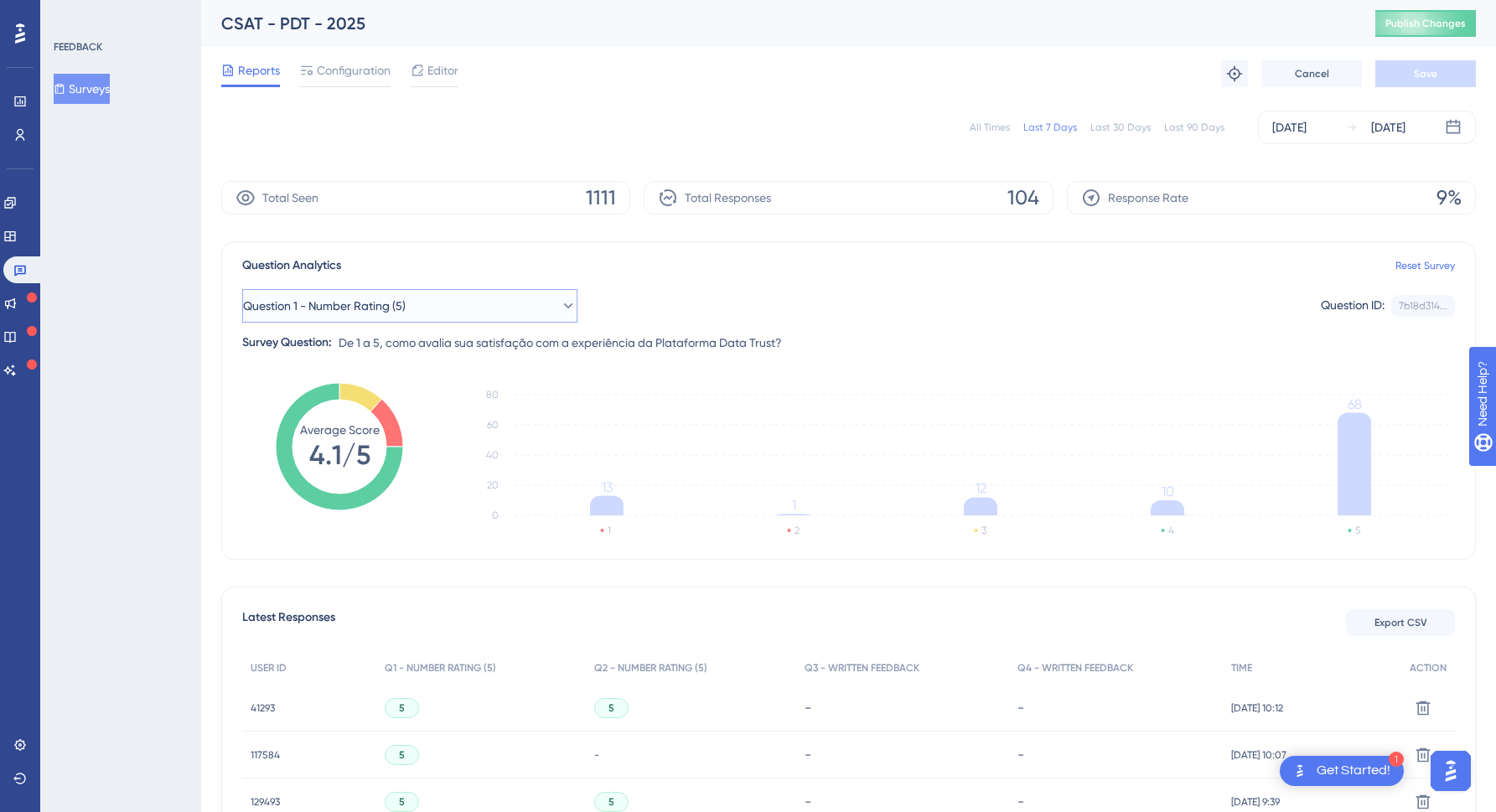
click at [454, 301] on button "Question 1 - Number Rating (5)" at bounding box center [410, 306] width 335 height 33
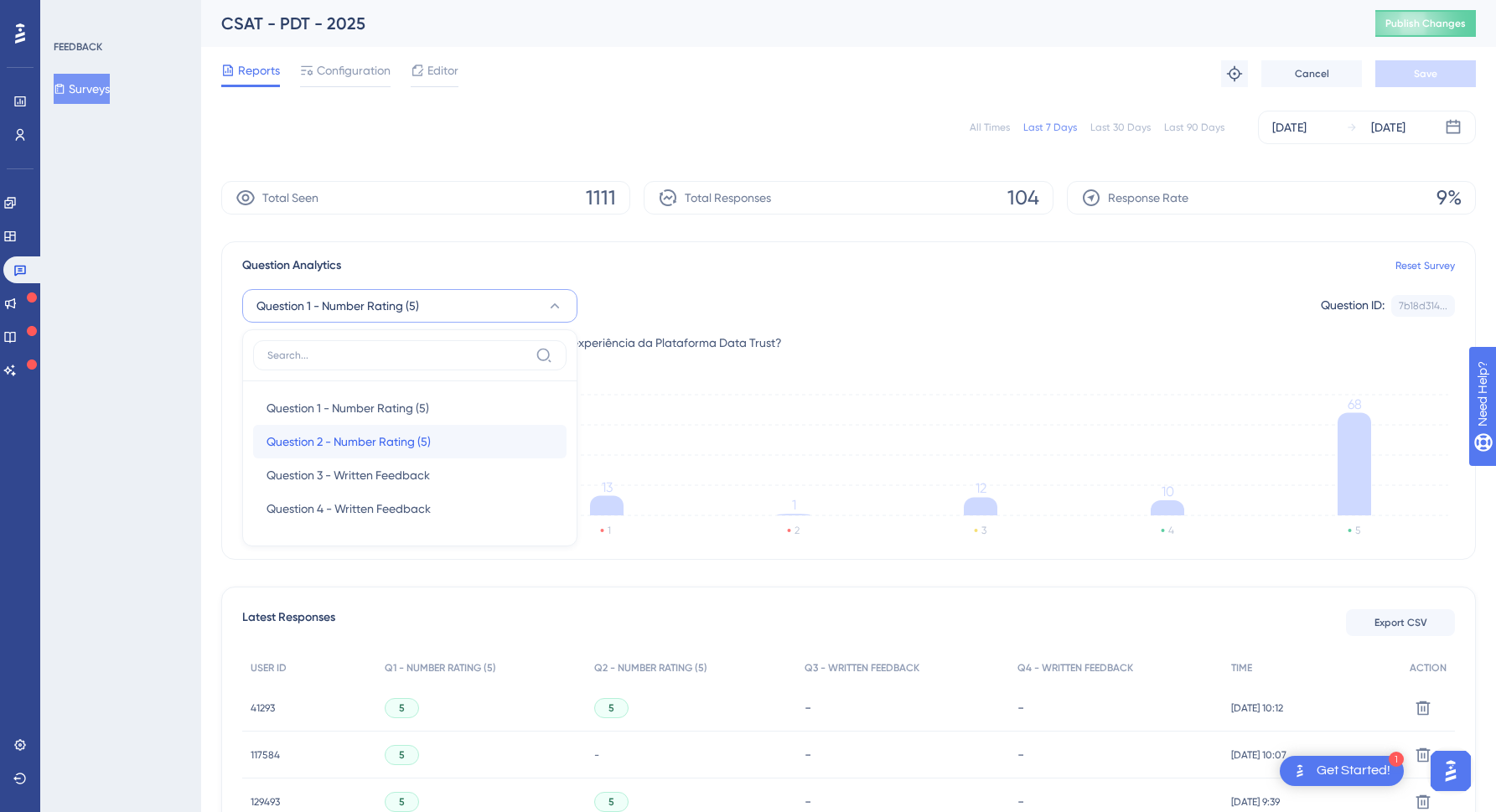
click at [362, 439] on span "Question 2 - Number Rating (5)" at bounding box center [348, 441] width 164 height 21
